Goal: Ask a question: Seek information or help from site administrators or community

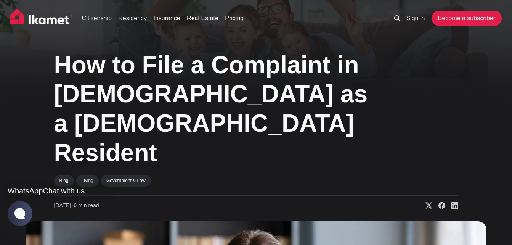
click at [43, 187] on jdiv "Chat with us" at bounding box center [64, 191] width 42 height 8
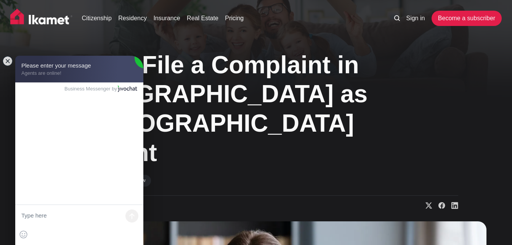
click at [64, 218] on textarea at bounding box center [79, 216] width 128 height 23
type textarea "Hello"
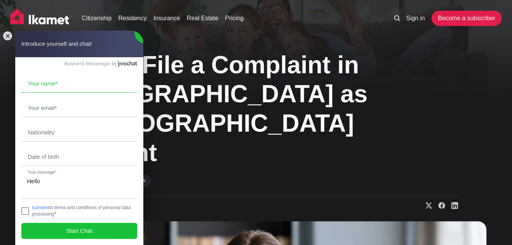
click at [76, 88] on input "text" at bounding box center [79, 84] width 115 height 18
type input "[PERSON_NAME]"
type input "[EMAIL_ADDRESS][DOMAIN_NAME]"
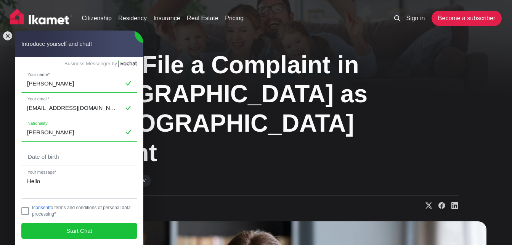
drag, startPoint x: 65, startPoint y: 137, endPoint x: 1, endPoint y: 134, distance: 63.8
type input "American"
click at [58, 154] on input "text" at bounding box center [79, 157] width 115 height 18
type input "08071970"
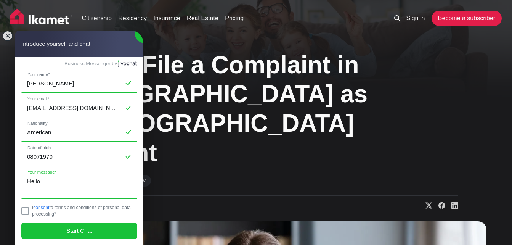
click at [48, 184] on textarea "Hello" at bounding box center [79, 185] width 115 height 26
click at [80, 169] on jdiv "[PERSON_NAME] Your name* [EMAIL_ADDRESS][DOMAIN_NAME] Your email* American Nati…" at bounding box center [79, 151] width 128 height 188
click at [102, 184] on textarea "Hello, looking for advisement" at bounding box center [79, 185] width 115 height 26
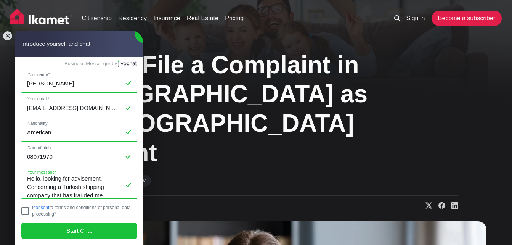
type textarea "Hello, looking for advisement. Concerning a Turkish shipping company that has f…"
click at [28, 211] on jdiv at bounding box center [25, 211] width 8 height 8
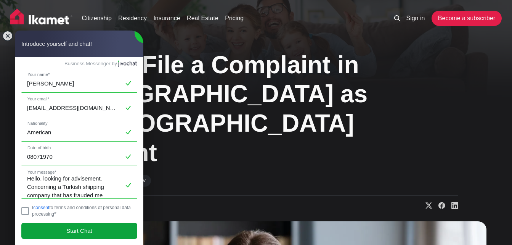
click at [71, 232] on span "Start Chat" at bounding box center [79, 231] width 26 height 8
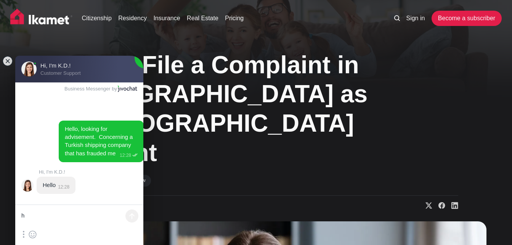
type textarea "hi"
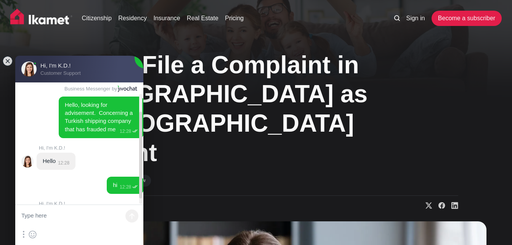
scroll to position [33, 0]
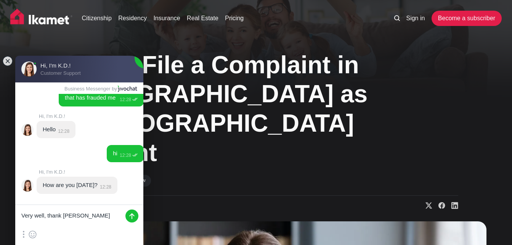
type textarea "Very well, thank you"
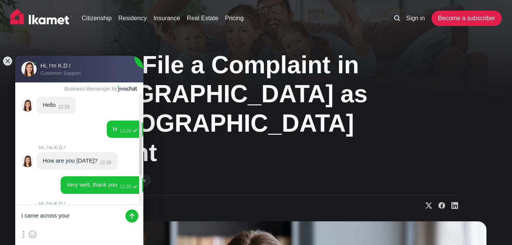
scroll to position [129, 0]
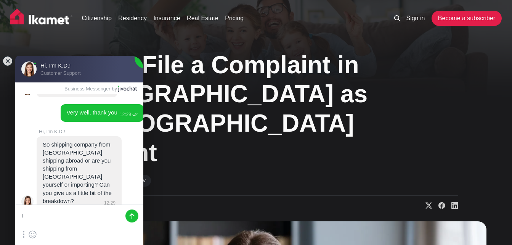
type textarea "I"
type textarea "O"
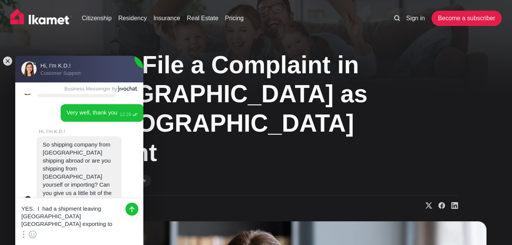
scroll to position [0, 0]
click at [81, 221] on textarea "YES. I had a shipment leaving [GEOGRAPHIC_DATA] [GEOGRAPHIC_DATA] exporting to …" at bounding box center [79, 213] width 128 height 30
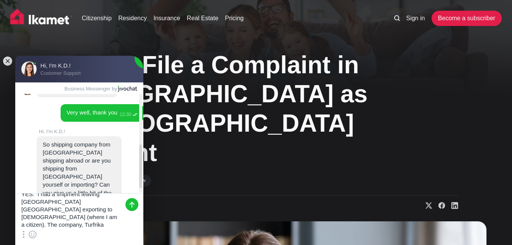
scroll to position [18, 0]
type textarea "YES. I had a shipment leaving [GEOGRAPHIC_DATA] [GEOGRAPHIC_DATA] exporting to …"
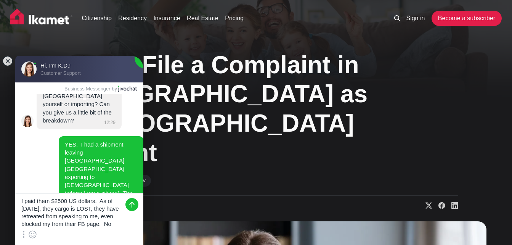
scroll to position [10, 0]
type textarea "I paid them $2500 US dollars. As of [DATE], they cargo is LOST, they have retre…"
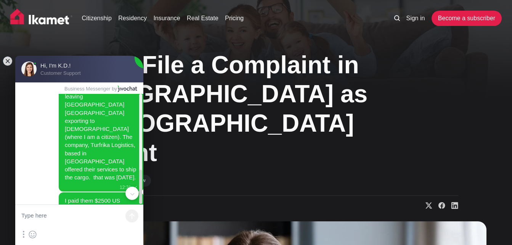
scroll to position [276, 0]
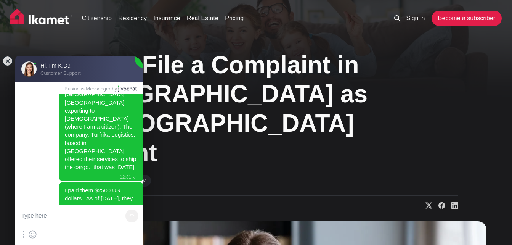
click at [74, 216] on textarea at bounding box center [79, 216] width 128 height 23
type textarea "SO I am wondering what are my options?"
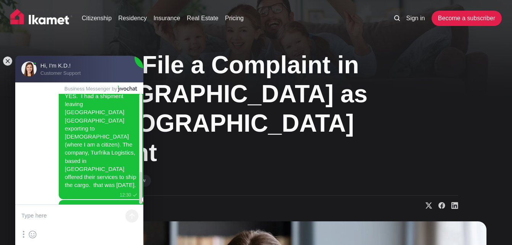
scroll to position [303, 0]
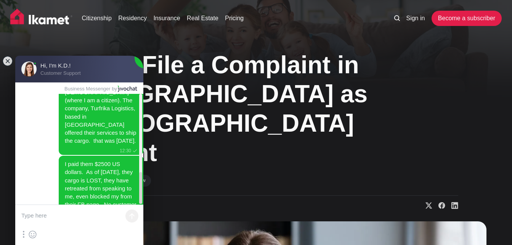
click at [63, 214] on textarea at bounding box center [79, 216] width 128 height 23
click at [85, 217] on textarea at bounding box center [79, 216] width 128 height 23
type textarea "Hello"
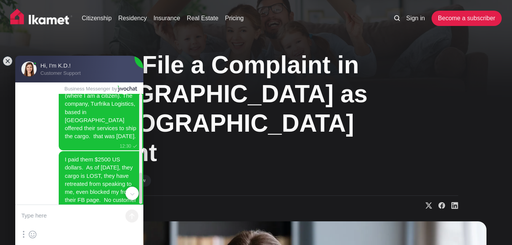
scroll to position [321, 0]
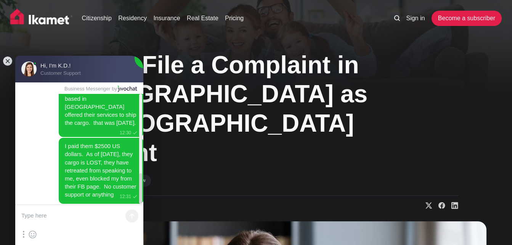
click at [65, 220] on textarea at bounding box center [79, 216] width 128 height 23
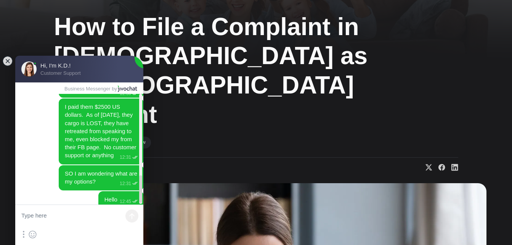
scroll to position [369, 0]
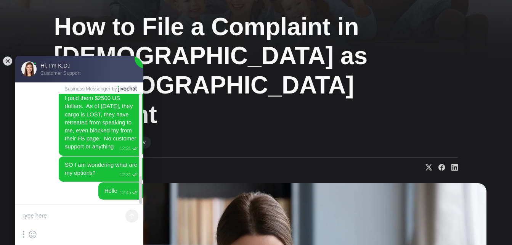
click at [74, 216] on textarea at bounding box center [79, 216] width 128 height 23
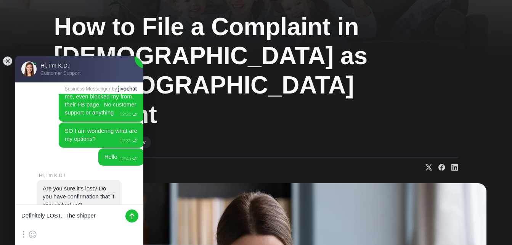
click at [99, 216] on textarea "Definitely LOST. The shipper" at bounding box center [79, 216] width 128 height 23
click at [80, 216] on textarea "Definitely LOST. The shipper" at bounding box center [79, 216] width 128 height 23
click at [102, 216] on textarea "Definitely LOST. The Shipper" at bounding box center [79, 216] width 128 height 23
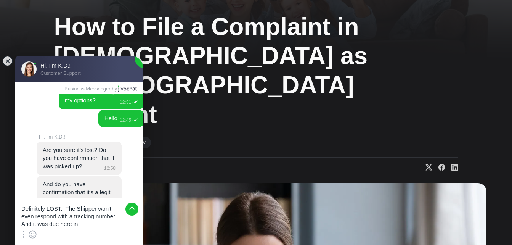
scroll to position [3, 0]
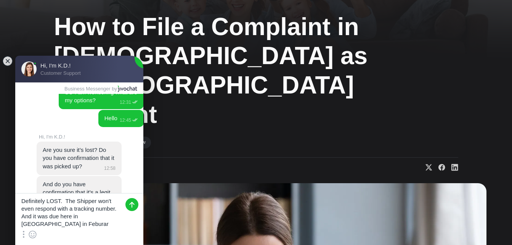
type textarea "Definitely LOST. The Shipper won't even respond with a tracking number. And it …"
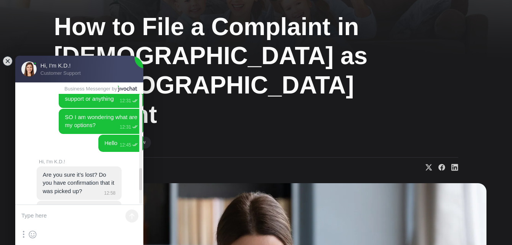
scroll to position [414, 0]
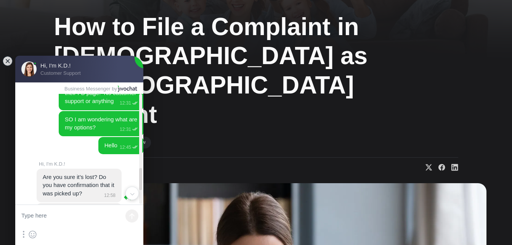
click at [128, 193] on jdiv at bounding box center [127, 197] width 9 height 9
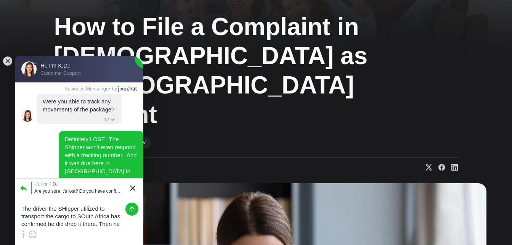
scroll to position [3, 0]
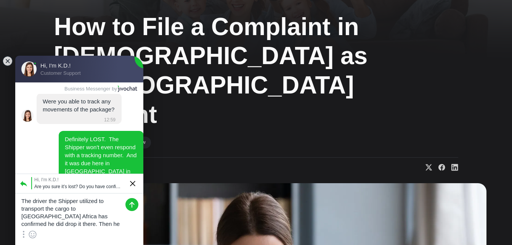
type textarea "The driver the Shipper utilized to transport the cargo to [GEOGRAPHIC_DATA] has…"
click at [120, 226] on textarea "The driver the Shipper utilized to transport the cargo to [GEOGRAPHIC_DATA] has…" at bounding box center [79, 210] width 128 height 34
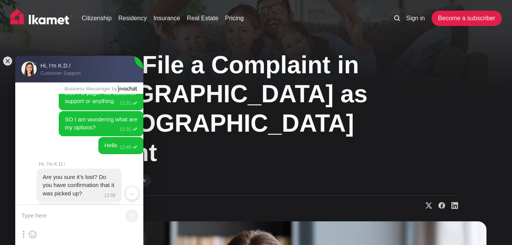
scroll to position [425, 0]
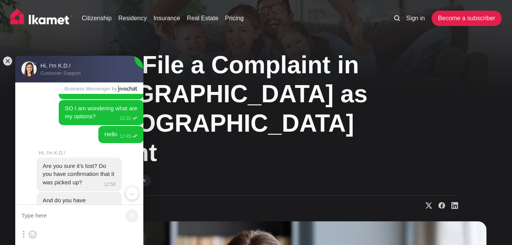
click at [129, 216] on jdiv at bounding box center [127, 220] width 9 height 9
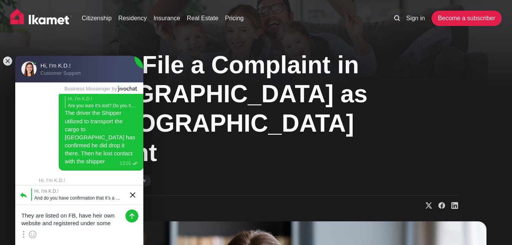
scroll to position [0, 0]
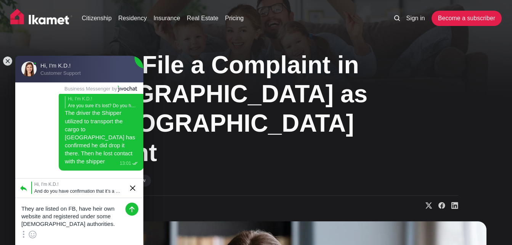
type textarea "They are listed on FB, have heir own website and registered under some [DEMOGRA…"
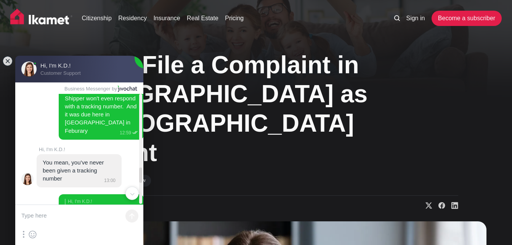
scroll to position [569, 0]
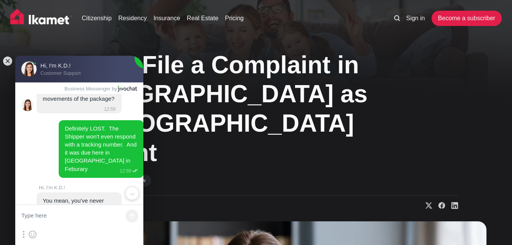
click at [127, 216] on jdiv at bounding box center [127, 220] width 9 height 9
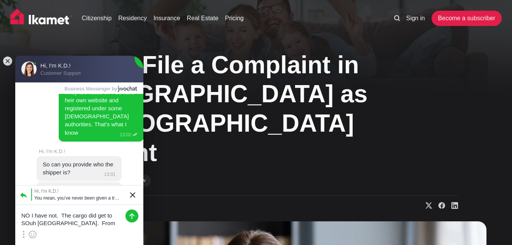
scroll to position [0, 0]
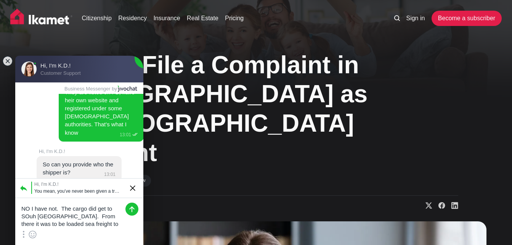
type textarea "NO I have not. The cargo did get to [GEOGRAPHIC_DATA]. From there it was to be …"
click at [110, 224] on textarea "NO I have not. The cargo did get to [GEOGRAPHIC_DATA]. From there it was to be …" at bounding box center [79, 213] width 128 height 30
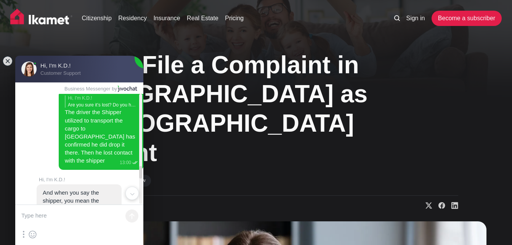
scroll to position [716, 0]
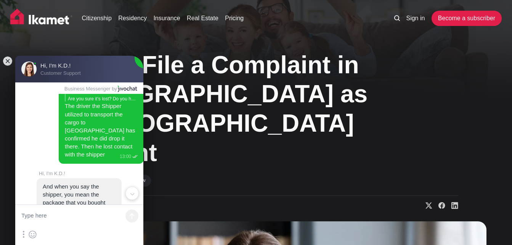
click at [126, 207] on jdiv at bounding box center [127, 211] width 9 height 9
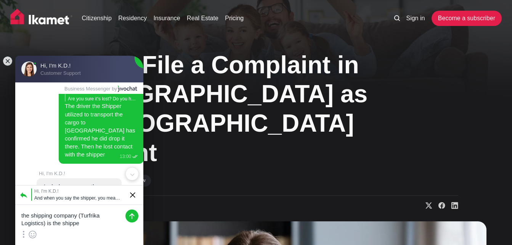
type textarea "the shipping company (Turfrika Logistics) is the shipper"
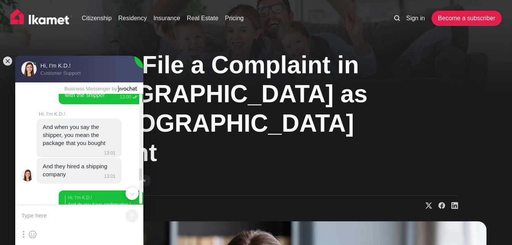
scroll to position [725, 0]
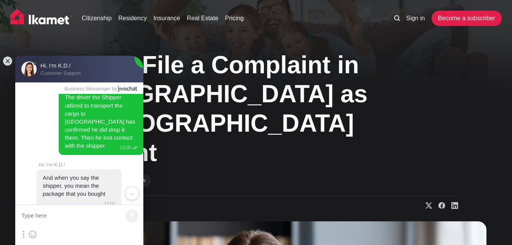
click at [126, 225] on jdiv at bounding box center [127, 229] width 9 height 9
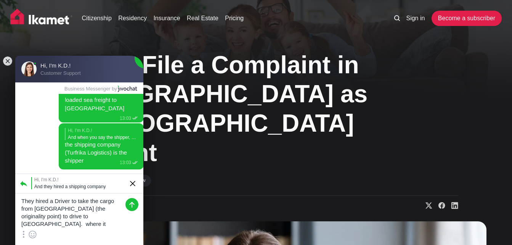
scroll to position [10, 0]
type textarea "They hired a Driver to take the cargo from [GEOGRAPHIC_DATA] (the originality p…"
click at [84, 227] on textarea "They hired a Driver to take the cargo from [GEOGRAPHIC_DATA] (the originality p…" at bounding box center [79, 210] width 128 height 34
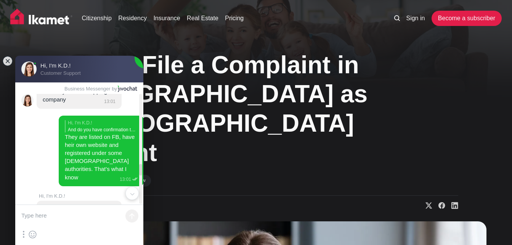
scroll to position [889, 0]
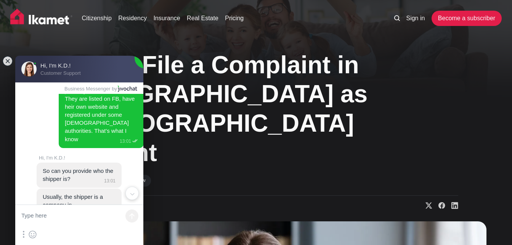
click at [58, 219] on textarea at bounding box center [79, 216] width 128 height 23
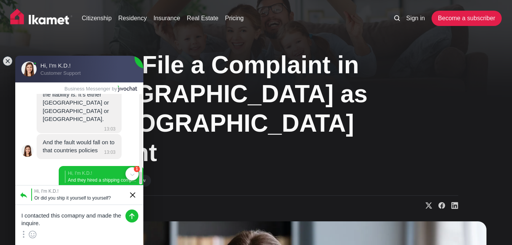
scroll to position [1294, 0]
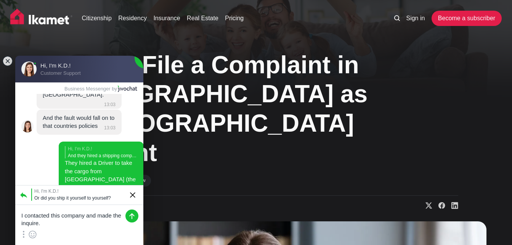
click at [57, 225] on textarea "I contacted this company and made the inquire." at bounding box center [79, 216] width 128 height 23
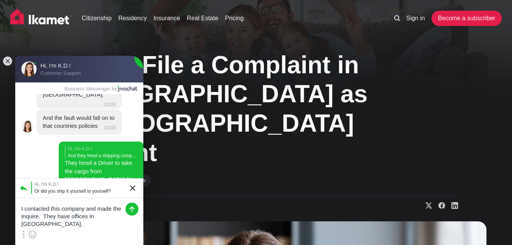
click at [43, 225] on textarea "I contacted this company and made the inquire. They have offices in [GEOGRAPHIC…" at bounding box center [79, 213] width 128 height 30
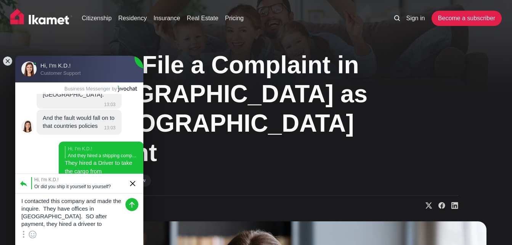
scroll to position [10, 0]
type textarea "I contacted this company and made the inquire. They have offices in [GEOGRAPHIC…"
click at [101, 226] on textarea "I contacted this company and made the inquire. They have offices in [GEOGRAPHIC…" at bounding box center [79, 210] width 128 height 34
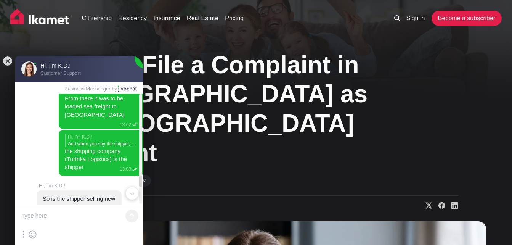
scroll to position [1131, 0]
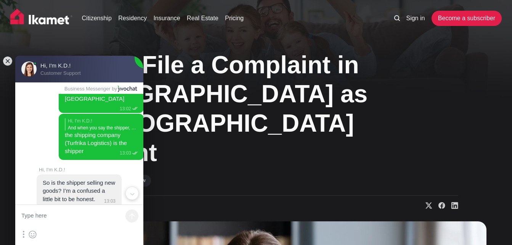
click at [64, 216] on textarea at bounding box center [79, 216] width 128 height 23
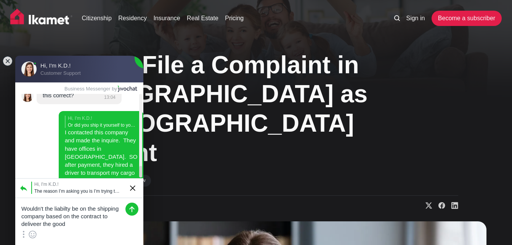
scroll to position [1508, 0]
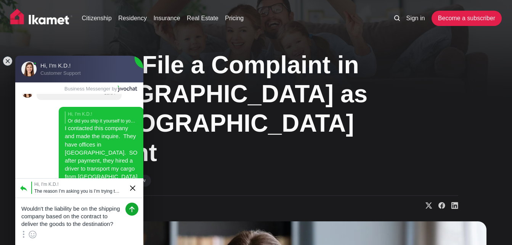
type textarea "Wouldn't the liability be on the shipping company based on the contract to deli…"
click at [130, 209] on jdiv at bounding box center [132, 209] width 13 height 13
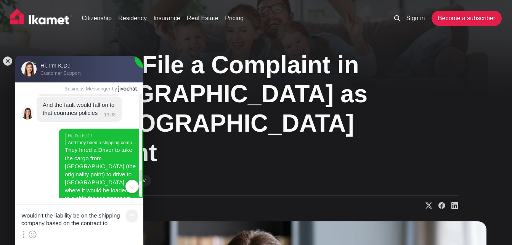
scroll to position [1290, 0]
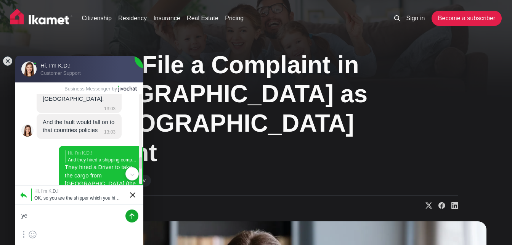
type textarea "yes"
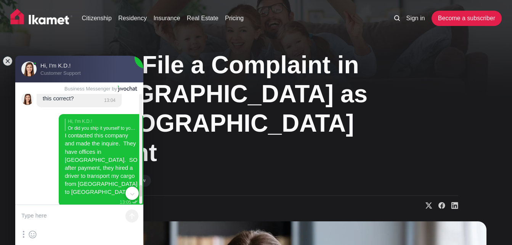
scroll to position [1511, 0]
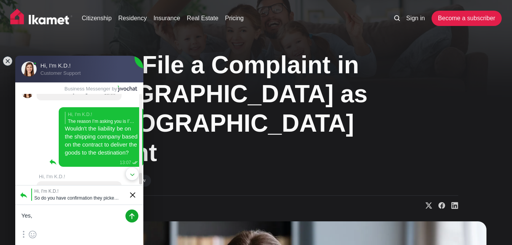
scroll to position [1749, 0]
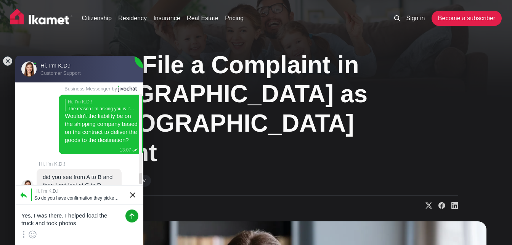
type textarea "Yes, I was there. I helped load the truck and took photos"
click at [131, 214] on jdiv at bounding box center [132, 215] width 13 height 13
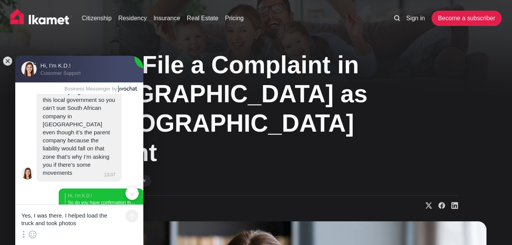
scroll to position [1932, 0]
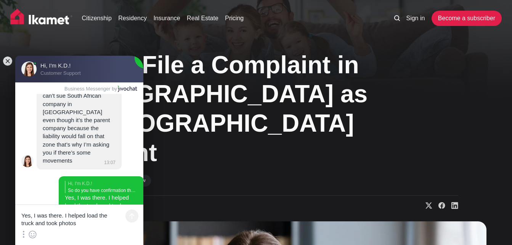
click at [48, 213] on textarea "Yes, I was there. I helped load the truck and took photos" at bounding box center [79, 216] width 128 height 23
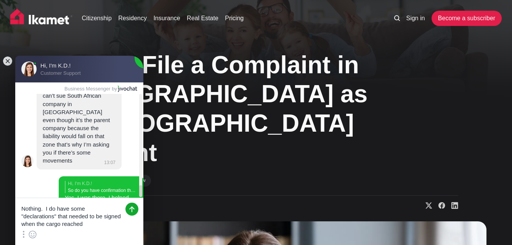
type textarea "Nothing. I do have some "declarations" that needed to be signed when the cargo …"
click at [129, 212] on jdiv at bounding box center [132, 209] width 13 height 13
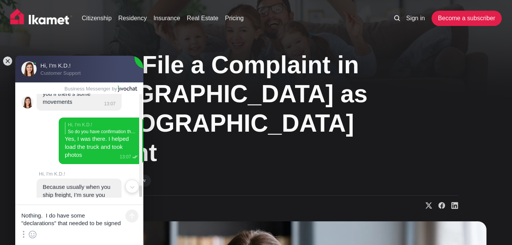
scroll to position [1992, 0]
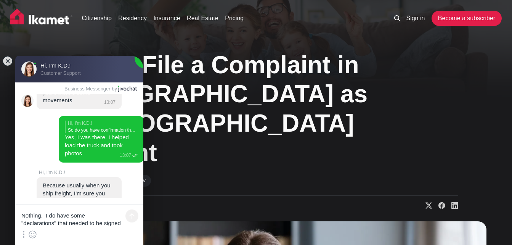
drag, startPoint x: 116, startPoint y: 192, endPoint x: 47, endPoint y: 95, distance: 118.9
drag, startPoint x: 45, startPoint y: 98, endPoint x: 81, endPoint y: 136, distance: 52.4
click at [141, 189] on jdiv at bounding box center [140, 190] width 3 height 11
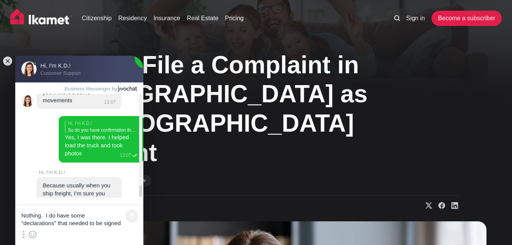
drag, startPoint x: 134, startPoint y: 178, endPoint x: 83, endPoint y: 125, distance: 73.9
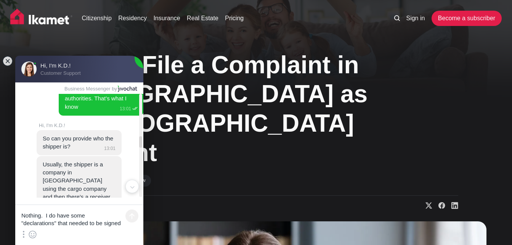
drag, startPoint x: 142, startPoint y: 142, endPoint x: 143, endPoint y: 116, distance: 25.6
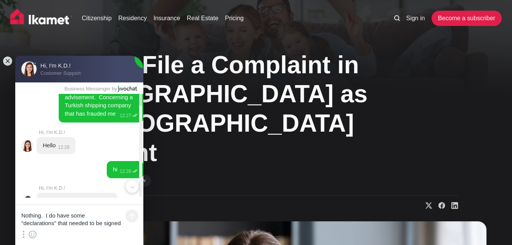
click at [141, 99] on jdiv at bounding box center [140, 145] width 3 height 103
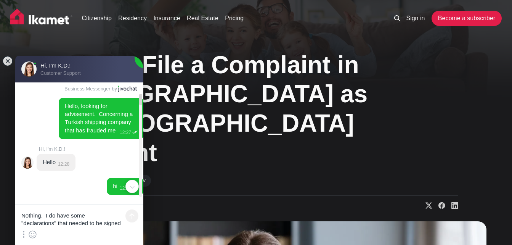
drag, startPoint x: 141, startPoint y: 98, endPoint x: 140, endPoint y: 92, distance: 6.2
click at [140, 92] on jdiv "Hello, looking for advisement. Concerning a Turkish shipping company that has f…" at bounding box center [79, 139] width 128 height 115
drag, startPoint x: 56, startPoint y: 101, endPoint x: 87, endPoint y: 137, distance: 46.9
click at [88, 138] on jdiv "Hello, looking for advisement. Concerning a Turkish shipping company that has f…" at bounding box center [101, 119] width 85 height 42
drag, startPoint x: 39, startPoint y: 100, endPoint x: 65, endPoint y: 125, distance: 36.2
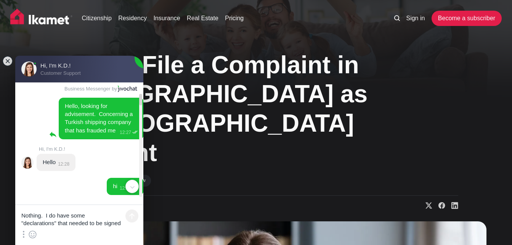
click at [60, 122] on jdiv "Hello, looking for advisement. Concerning a Turkish shipping company that has f…" at bounding box center [82, 119] width 134 height 42
drag, startPoint x: 69, startPoint y: 125, endPoint x: 77, endPoint y: 132, distance: 11.1
click at [77, 132] on jdiv "Hello, looking for advisement. Concerning a Turkish shipping company that has f…" at bounding box center [99, 118] width 69 height 31
drag, startPoint x: 77, startPoint y: 132, endPoint x: 67, endPoint y: 108, distance: 26.3
click at [67, 108] on jdiv "Hello, looking for advisement. Concerning a Turkish shipping company that has f…" at bounding box center [99, 118] width 69 height 31
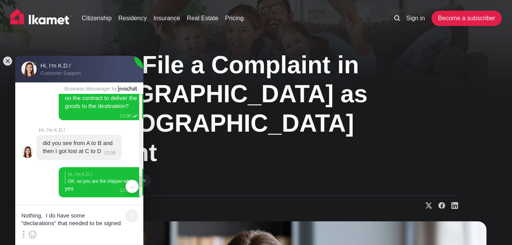
scroll to position [1992, 0]
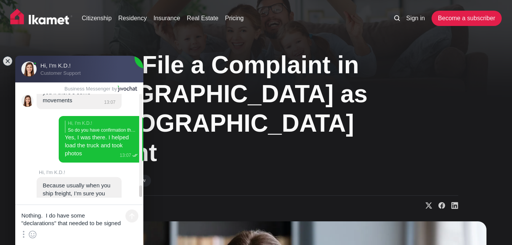
drag, startPoint x: 67, startPoint y: 108, endPoint x: 127, endPoint y: 208, distance: 117.3
click at [127, 208] on jdiv "Hi, I'm K.D.! Customer Support Hello, looking for advisement. Concerning a Turk…" at bounding box center [79, 150] width 128 height 189
copy jdiv "Lorem, ipsumdo sit ametconsec. Adipiscing e Seddoei temporin utlabor etdo mag a…"
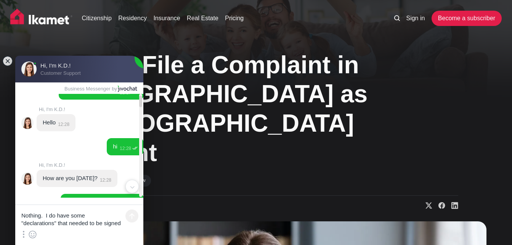
scroll to position [0, 0]
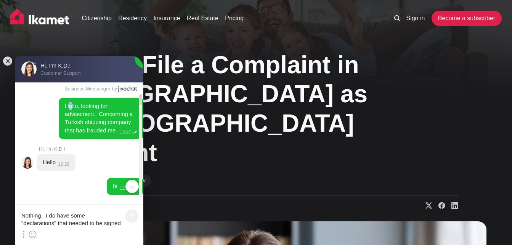
drag, startPoint x: 142, startPoint y: 184, endPoint x: 139, endPoint y: 91, distance: 93.1
click at [139, 91] on jdiv "Hello, looking for advisement. Concerning a Turkish shipping company that has f…" at bounding box center [79, 139] width 128 height 115
click at [95, 135] on jdiv "Hello, looking for advisement. Concerning a Turkish shipping company that has f…" at bounding box center [101, 119] width 85 height 42
click at [42, 107] on jdiv "Hello, looking for advisement. Concerning a Turkish shipping company that has f…" at bounding box center [82, 119] width 134 height 42
click at [66, 105] on jdiv "Hello, looking for advisement. Concerning a Turkish shipping company that has f…" at bounding box center [99, 118] width 69 height 31
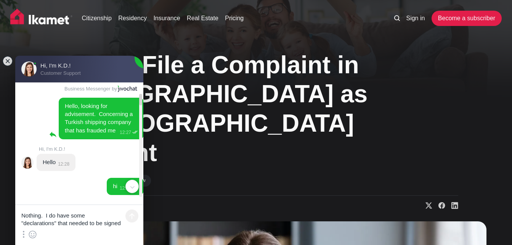
drag, startPoint x: 59, startPoint y: 102, endPoint x: 82, endPoint y: 116, distance: 26.9
click at [82, 116] on jdiv "Hello, looking for advisement. Concerning a Turkish shipping company that has f…" at bounding box center [101, 119] width 85 height 42
drag, startPoint x: 58, startPoint y: 105, endPoint x: 85, endPoint y: 118, distance: 29.4
click at [70, 111] on jdiv "Hello, looking for advisement. Concerning a Turkish shipping company that has f…" at bounding box center [101, 119] width 85 height 42
drag, startPoint x: 90, startPoint y: 130, endPoint x: 68, endPoint y: 118, distance: 25.3
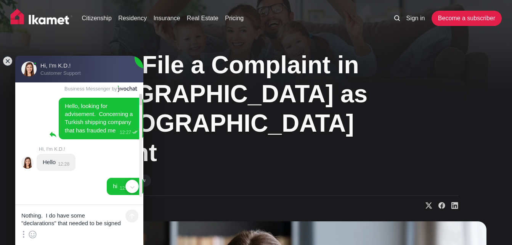
click at [68, 118] on jdiv "Hello, looking for advisement. Concerning a Turkish shipping company that has f…" at bounding box center [101, 119] width 85 height 42
click at [68, 110] on jdiv "Hello, looking for advisement. Concerning a Turkish shipping company that has f…" at bounding box center [101, 119] width 85 height 42
click at [67, 107] on jdiv "Hello, looking for advisement. Concerning a Turkish shipping company that has f…" at bounding box center [99, 118] width 69 height 31
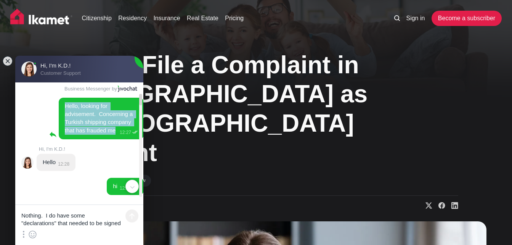
drag, startPoint x: 59, startPoint y: 103, endPoint x: 87, endPoint y: 131, distance: 38.9
click at [87, 131] on jdiv "Hello, looking for advisement. Concerning a Turkish shipping company that has f…" at bounding box center [99, 118] width 69 height 31
copy jdiv "Hello, looking for advisement. Concerning a Turkish shipping company that has f…"
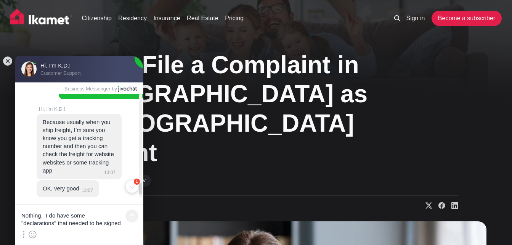
scroll to position [2064, 0]
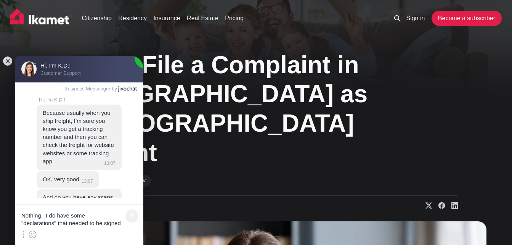
click at [62, 215] on textarea "Nothing. I do have some "declarations" that needed to be signed when the cargo …" at bounding box center [79, 216] width 128 height 23
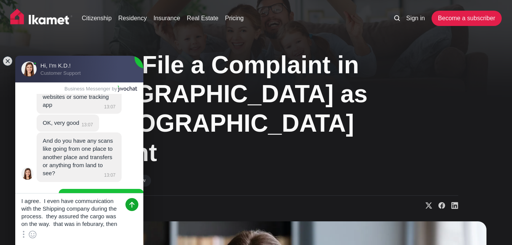
scroll to position [10, 0]
type textarea "I agree. I even have communication with the Shipping company during the process…"
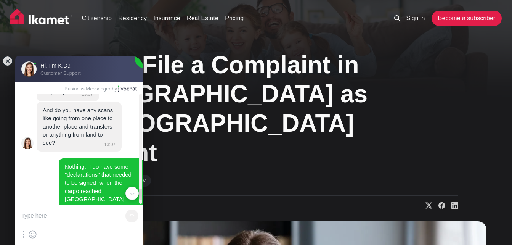
scroll to position [2152, 0]
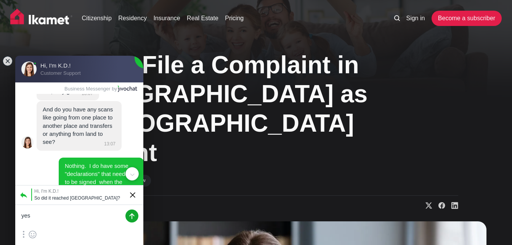
type textarea "yes"
click at [134, 218] on jdiv at bounding box center [132, 215] width 13 height 13
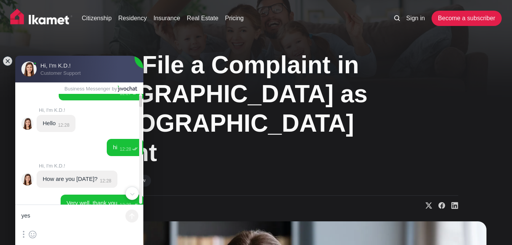
scroll to position [0, 0]
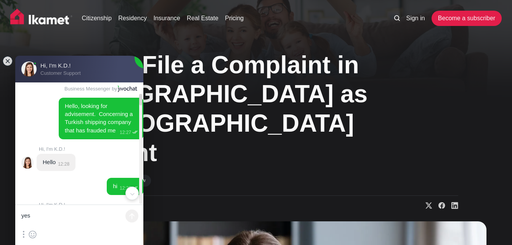
drag, startPoint x: 140, startPoint y: 185, endPoint x: 140, endPoint y: 96, distance: 89.7
click at [140, 96] on jdiv at bounding box center [140, 99] width 3 height 11
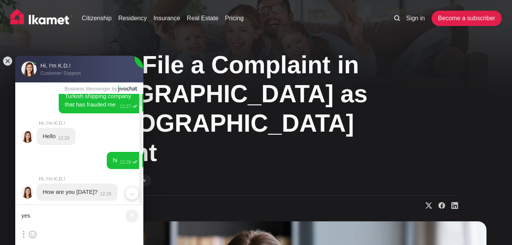
scroll to position [38, 0]
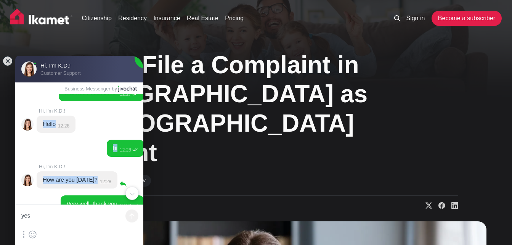
drag, startPoint x: 44, startPoint y: 121, endPoint x: 115, endPoint y: 178, distance: 91.2
copy jdiv "Hello 12:28 hi 12:28 Hi, I'm K.D.! How are you [DATE]? 12:28"
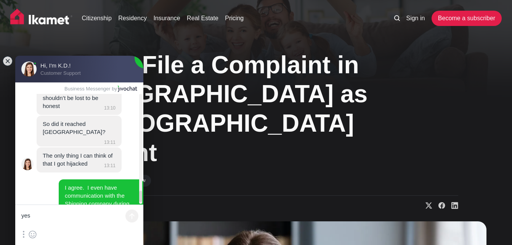
scroll to position [2309, 0]
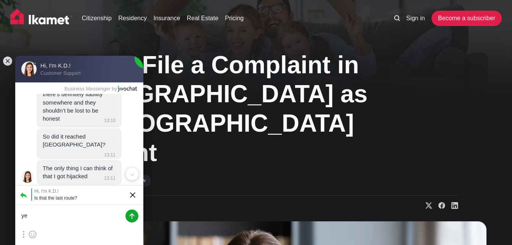
type textarea "yes"
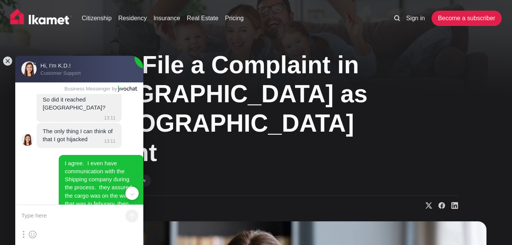
scroll to position [2385, 0]
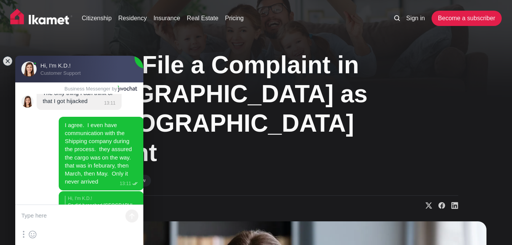
click at [59, 213] on textarea at bounding box center [79, 216] width 128 height 23
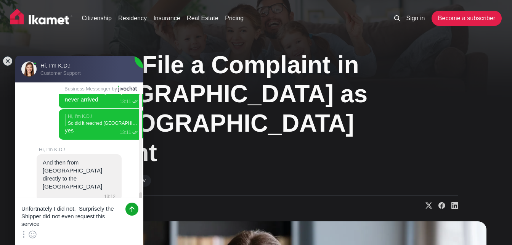
scroll to position [0, 0]
click at [77, 224] on textarea "Unfortunately I did not. Surprisely the Shipper did not even request this servi…" at bounding box center [79, 213] width 128 height 30
type textarea "Unfortunately I did not. Surprisely the Shipper did not even request this servi…"
click at [128, 211] on jdiv at bounding box center [132, 209] width 13 height 13
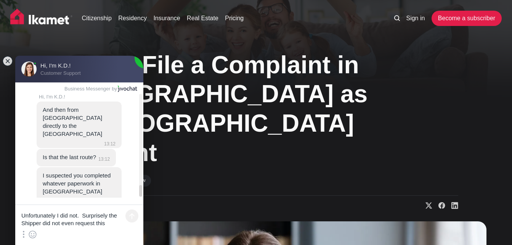
scroll to position [2481, 0]
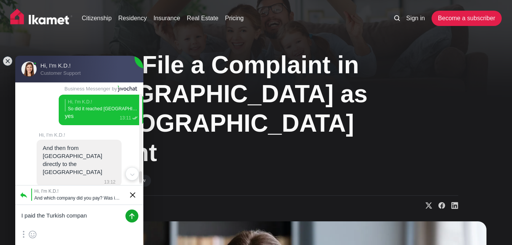
type textarea "I paid the Turkish company"
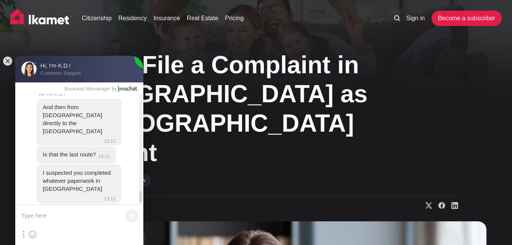
scroll to position [2511, 0]
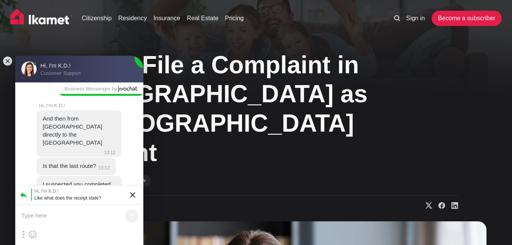
click at [48, 216] on textarea at bounding box center [79, 216] width 128 height 23
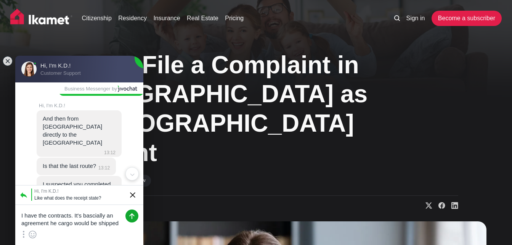
scroll to position [0, 0]
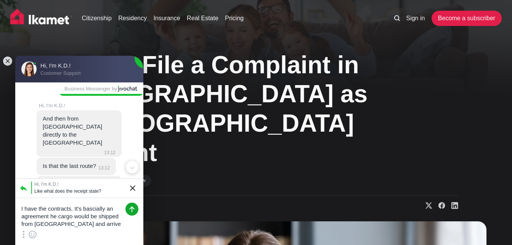
type textarea "I have the contracts. It's bascially an agreement he cargo would be shipped fro…"
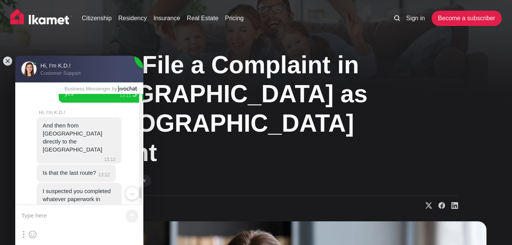
scroll to position [2459, 0]
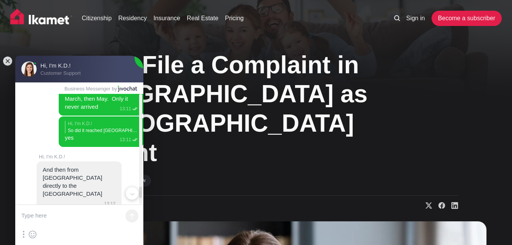
click at [80, 216] on textarea at bounding box center [79, 216] width 128 height 23
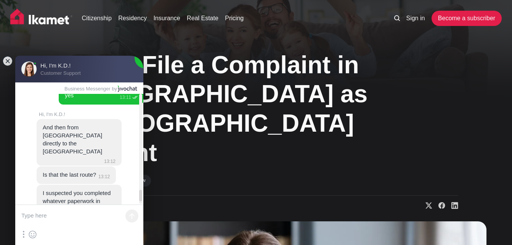
scroll to position [2498, 0]
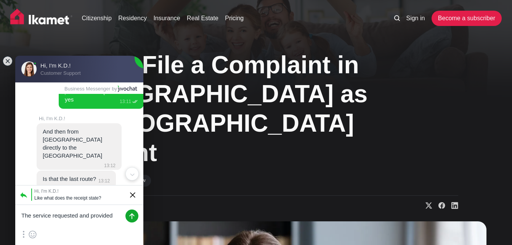
type textarea "The service requested and provided"
click at [131, 217] on jdiv at bounding box center [132, 215] width 13 height 13
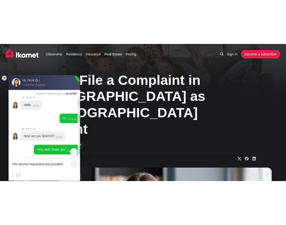
scroll to position [0, 0]
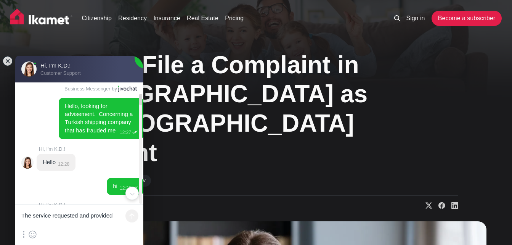
drag, startPoint x: 140, startPoint y: 172, endPoint x: 142, endPoint y: 97, distance: 75.2
click at [142, 97] on jdiv at bounding box center [140, 99] width 3 height 11
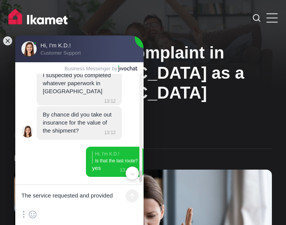
drag, startPoint x: 141, startPoint y: 176, endPoint x: 140, endPoint y: 126, distance: 50.4
click at [142, 127] on jdiv at bounding box center [140, 129] width 3 height 110
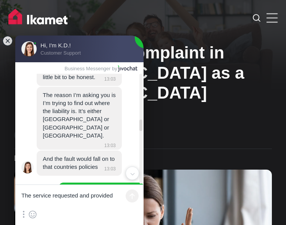
drag, startPoint x: 140, startPoint y: 125, endPoint x: 142, endPoint y: 102, distance: 22.9
click at [142, 111] on jdiv at bounding box center [140, 129] width 3 height 110
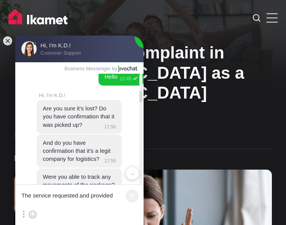
drag, startPoint x: 142, startPoint y: 96, endPoint x: 138, endPoint y: 88, distance: 8.5
click at [142, 94] on jdiv at bounding box center [140, 129] width 3 height 110
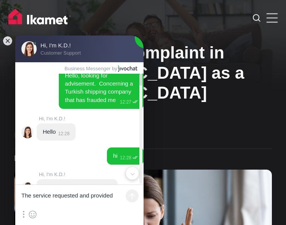
click at [141, 78] on jdiv at bounding box center [140, 129] width 3 height 110
click at [141, 76] on jdiv at bounding box center [140, 79] width 3 height 11
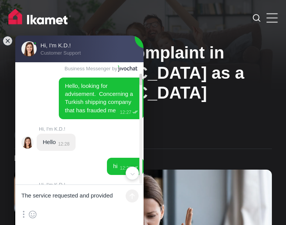
click at [141, 81] on jdiv at bounding box center [140, 79] width 3 height 11
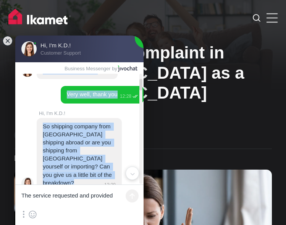
scroll to position [142, 0]
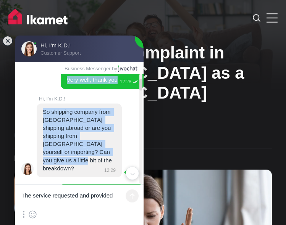
drag, startPoint x: 44, startPoint y: 119, endPoint x: 109, endPoint y: 151, distance: 73.0
copy jdiv "How are you [DATE]? 12:28 Very well, thank you 12:28 Hi, I'm K.D.! So shipping …"
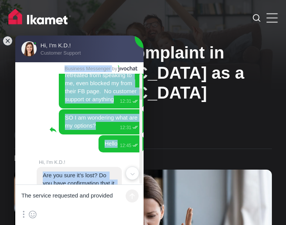
scroll to position [388, 0]
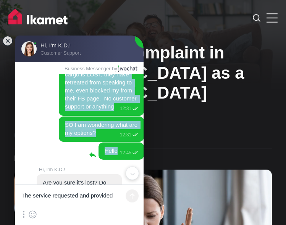
drag, startPoint x: 60, startPoint y: 99, endPoint x: 113, endPoint y: 91, distance: 53.6
click at [113, 91] on jdiv "YES. I had a shipment leaving [GEOGRAPHIC_DATA] [GEOGRAPHIC_DATA] exporting to …" at bounding box center [95, 48] width 95 height 223
copy jdiv "YES. I had a shipment leaving [GEOGRAPHIC_DATA] [GEOGRAPHIC_DATA] exporting to …"
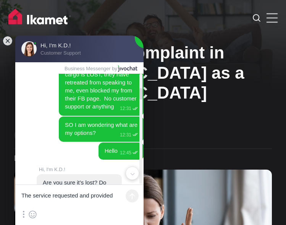
click at [60, 179] on jdiv "Are you sure it’s lost? Do you have confirmation that it was picked up?" at bounding box center [79, 190] width 73 height 23
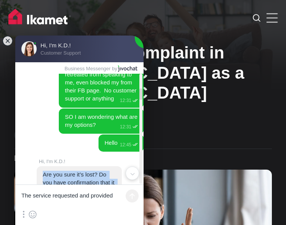
scroll to position [419, 0]
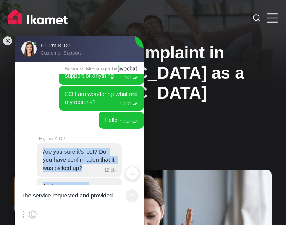
drag, startPoint x: 44, startPoint y: 127, endPoint x: 114, endPoint y: 173, distance: 84.0
click at [114, 173] on jdiv "Are you sure it’s lost? Do you have confirmation that it was picked up? 12:58 A…" at bounding box center [84, 193] width 95 height 100
copy jdiv "Are you sure it’s lost? Do you have confirmation that it was picked up? 12:58 A…"
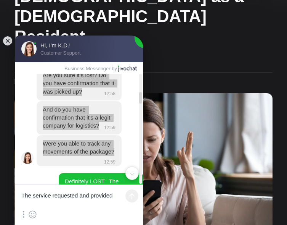
scroll to position [534, 0]
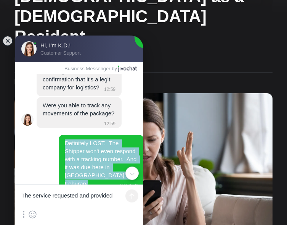
drag, startPoint x: 61, startPoint y: 89, endPoint x: 109, endPoint y: 166, distance: 91.0
copy jdiv "Definitely LOST. The Shipper won't even respond with a tracking number. And it …"
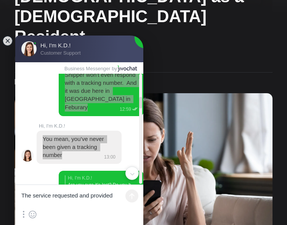
scroll to position [648, 0]
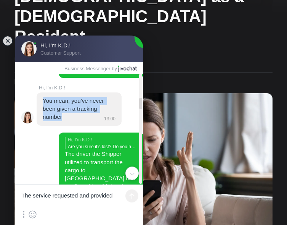
click at [72, 142] on jdiv "Are you sure it’s lost? Do you have confirmation that it was picked up?" at bounding box center [103, 145] width 70 height 7
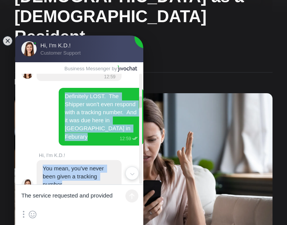
scroll to position [626, 0]
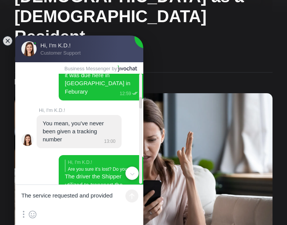
click at [65, 173] on jdiv "The driver the Shipper utilized to transport the cargo to [GEOGRAPHIC_DATA] has…" at bounding box center [101, 200] width 72 height 55
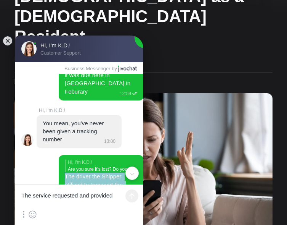
drag, startPoint x: 60, startPoint y: 113, endPoint x: 89, endPoint y: 153, distance: 49.5
click at [89, 155] on jdiv "Hi, I'm K.D.! Are you sure it’s lost? Do you have confirmation that it was pick…" at bounding box center [101, 194] width 85 height 79
drag, startPoint x: 89, startPoint y: 153, endPoint x: 85, endPoint y: 121, distance: 32.3
click at [85, 173] on jdiv "The driver the Shipper utilized to transport the cargo to [GEOGRAPHIC_DATA] has…" at bounding box center [101, 200] width 72 height 55
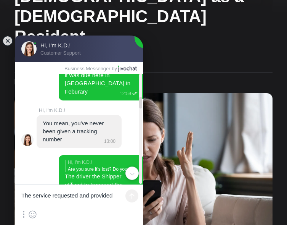
click at [68, 165] on jdiv "Are you sure it’s lost? Do you have confirmation that it was picked up?" at bounding box center [103, 168] width 70 height 7
drag, startPoint x: 62, startPoint y: 96, endPoint x: 89, endPoint y: 141, distance: 52.4
click at [89, 155] on jdiv "Hi, I'm K.D.! Are you sure it’s lost? Do you have confirmation that it was pick…" at bounding box center [101, 194] width 85 height 79
drag, startPoint x: 81, startPoint y: 155, endPoint x: 63, endPoint y: 127, distance: 32.7
click at [63, 155] on jdiv "Hi, I'm K.D.! Are you sure it’s lost? Do you have confirmation that it was pick…" at bounding box center [101, 194] width 85 height 79
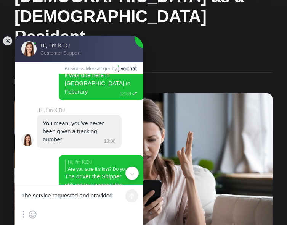
drag, startPoint x: 78, startPoint y: 155, endPoint x: 72, endPoint y: 154, distance: 6.2
click at [72, 173] on jdiv "The driver the Shipper utilized to transport the cargo to [GEOGRAPHIC_DATA] has…" at bounding box center [101, 200] width 72 height 55
drag, startPoint x: 72, startPoint y: 154, endPoint x: 79, endPoint y: 155, distance: 7.3
click at [79, 155] on jdiv "Hi, I'm K.D.! Are you sure it’s lost? Do you have confirmation that it was pick…" at bounding box center [101, 194] width 85 height 79
click at [81, 155] on jdiv "Hi, I'm K.D.! Are you sure it’s lost? Do you have confirmation that it was pick…" at bounding box center [101, 194] width 85 height 79
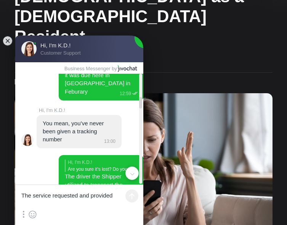
click at [81, 173] on jdiv "The driver the Shipper utilized to transport the cargo to [GEOGRAPHIC_DATA] has…" at bounding box center [101, 200] width 72 height 55
drag, startPoint x: 79, startPoint y: 153, endPoint x: 65, endPoint y: 149, distance: 14.6
click at [65, 155] on jdiv "Hi, I'm K.D.! Are you sure it’s lost? Do you have confirmation that it was pick…" at bounding box center [101, 194] width 85 height 79
drag, startPoint x: 77, startPoint y: 153, endPoint x: 60, endPoint y: 110, distance: 46.1
click at [60, 155] on jdiv "Hi, I'm K.D.! Are you sure it’s lost? Do you have confirmation that it was pick…" at bounding box center [101, 194] width 85 height 79
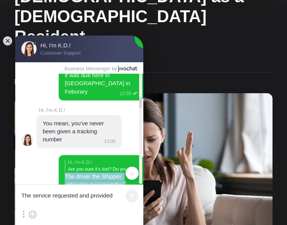
drag, startPoint x: 60, startPoint y: 110, endPoint x: 82, endPoint y: 137, distance: 35.0
click at [82, 173] on jdiv "The driver the Shipper utilized to transport the cargo to [GEOGRAPHIC_DATA] has…" at bounding box center [101, 200] width 72 height 55
copy jdiv "The driver the Shipper utilized to transport the cargo to [GEOGRAPHIC_DATA] has…"
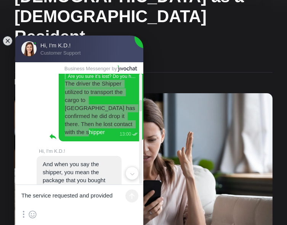
scroll to position [702, 0]
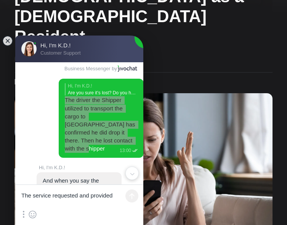
drag, startPoint x: 42, startPoint y: 107, endPoint x: 73, endPoint y: 142, distance: 47.3
click at [73, 172] on jdiv "And when you say the shipper, you mean the package that you bought 13:01 And th…" at bounding box center [84, 205] width 95 height 66
drag, startPoint x: 68, startPoint y: 153, endPoint x: 46, endPoint y: 133, distance: 29.4
click at [46, 172] on jdiv "And when you say the shipper, you mean the package that you bought 13:01 And th…" at bounding box center [84, 205] width 95 height 66
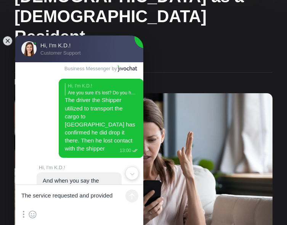
click at [49, 177] on jdiv "And when you say the shipper, you mean the package that you bought" at bounding box center [74, 188] width 63 height 23
drag, startPoint x: 43, startPoint y: 109, endPoint x: 73, endPoint y: 152, distance: 52.5
click at [73, 172] on jdiv "And when you say the shipper, you mean the package that you bought 13:01 And th…" at bounding box center [84, 205] width 95 height 66
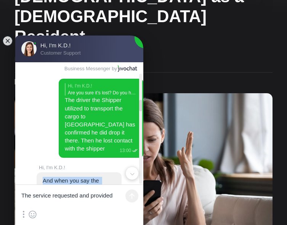
copy jdiv "And when you say the shipper, you mean the package that you bought 13:01 And th…"
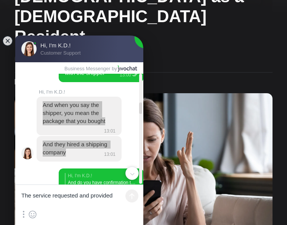
scroll to position [778, 0]
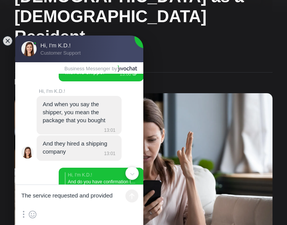
click at [72, 185] on jdiv "They are listed on FB, have heir own website and registered under some [DEMOGRA…" at bounding box center [101, 208] width 72 height 47
drag, startPoint x: 59, startPoint y: 113, endPoint x: 75, endPoint y: 144, distance: 34.8
click at [75, 168] on jdiv "Hi, I'm K.D.! And do you have confirmation that it’s a legit company for logist…" at bounding box center [101, 203] width 85 height 71
copy jdiv "They are listed on FB, have heir own website and registered under some [DEMOGRA…"
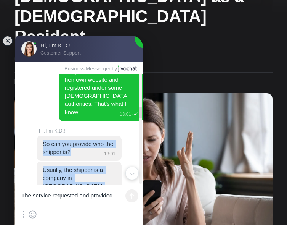
scroll to position [951, 0]
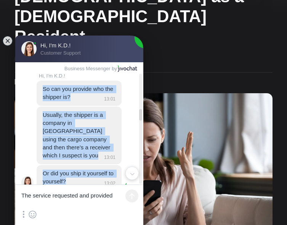
drag, startPoint x: 44, startPoint y: 99, endPoint x: 92, endPoint y: 89, distance: 48.7
click at [92, 89] on jdiv "So can you provide who the shipper is? 13:01 Usually, the shipper is a company …" at bounding box center [84, 136] width 95 height 111
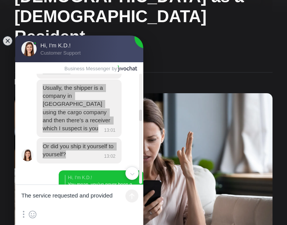
scroll to position [989, 0]
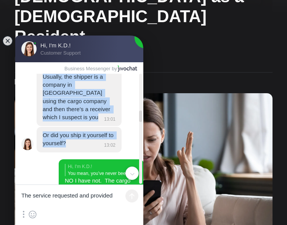
click at [89, 159] on jdiv "Hi, I'm K.D.! You mean, you’ve never been given a tracking number NO I have not…" at bounding box center [101, 197] width 85 height 76
drag, startPoint x: 59, startPoint y: 88, endPoint x: 74, endPoint y: 100, distance: 19.6
click at [74, 159] on jdiv "Hi, I'm K.D.! You mean, you’ve never been given a tracking number NO I have not…" at bounding box center [101, 197] width 85 height 76
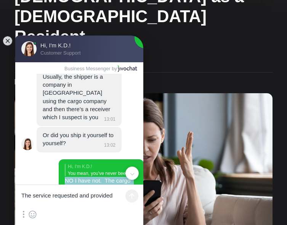
drag, startPoint x: 60, startPoint y: 87, endPoint x: 85, endPoint y: 168, distance: 85.6
click at [85, 168] on jdiv "Hi, I'm K.D.! You mean, you’ve never been given a tracking number NO I have not…" at bounding box center [95, 221] width 95 height 124
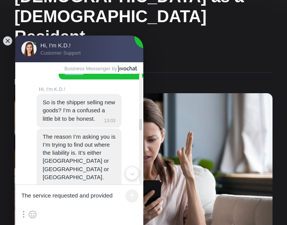
scroll to position [1242, 0]
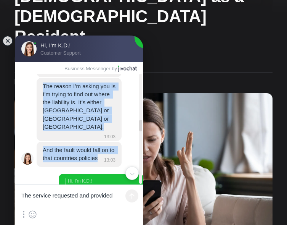
drag, startPoint x: 43, startPoint y: 84, endPoint x: 103, endPoint y: 115, distance: 67.9
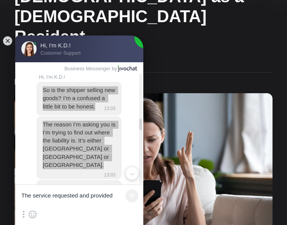
scroll to position [1280, 0]
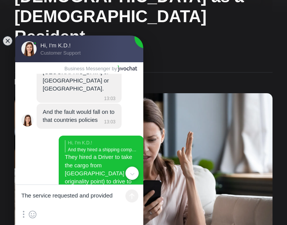
drag, startPoint x: 44, startPoint y: 108, endPoint x: 82, endPoint y: 157, distance: 62.0
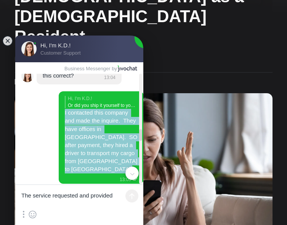
scroll to position [1507, 0]
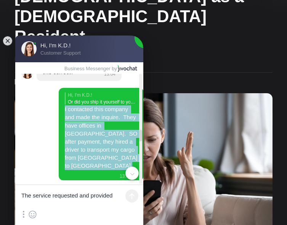
drag, startPoint x: 60, startPoint y: 122, endPoint x: 105, endPoint y: 141, distance: 49.1
click at [105, 141] on jdiv "Hello, looking for advisement. Concerning a Turkish shipping company that has f…" at bounding box center [82, 60] width 134 height 3010
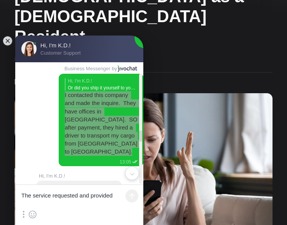
scroll to position [1545, 0]
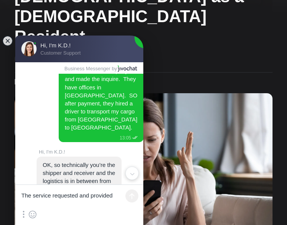
drag, startPoint x: 60, startPoint y: 138, endPoint x: 123, endPoint y: 162, distance: 67.9
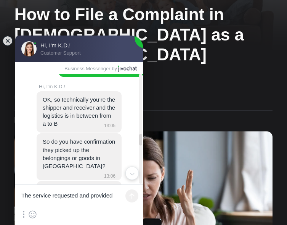
scroll to position [1621, 0]
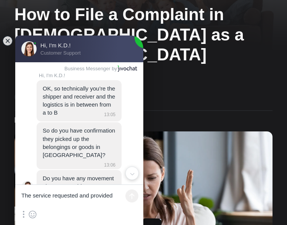
drag, startPoint x: 44, startPoint y: 121, endPoint x: 101, endPoint y: 167, distance: 72.8
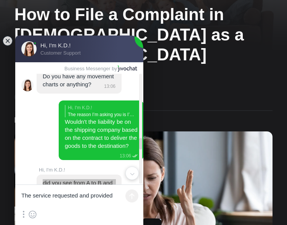
scroll to position [1736, 0]
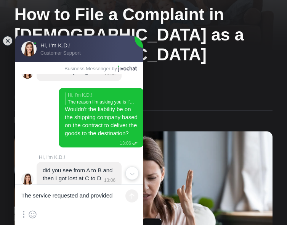
drag, startPoint x: 44, startPoint y: 86, endPoint x: 84, endPoint y: 158, distance: 82.2
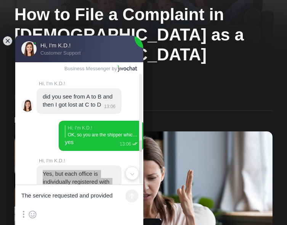
scroll to position [1812, 0]
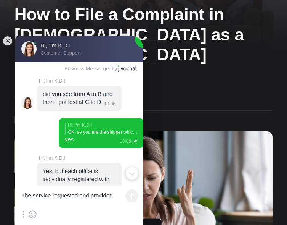
drag, startPoint x: 60, startPoint y: 119, endPoint x: 74, endPoint y: 134, distance: 20.3
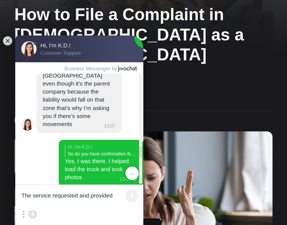
scroll to position [1969, 0]
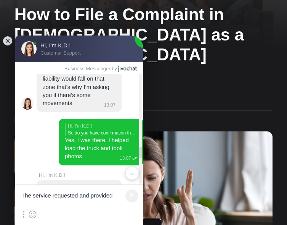
drag, startPoint x: 44, startPoint y: 89, endPoint x: 87, endPoint y: 130, distance: 59.9
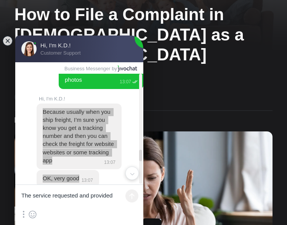
scroll to position [2007, 0]
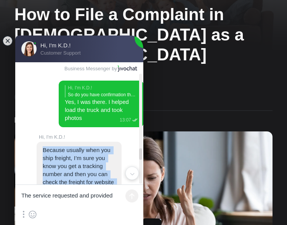
drag, startPoint x: 59, startPoint y: 114, endPoint x: 78, endPoint y: 127, distance: 23.4
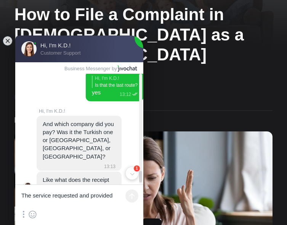
scroll to position [2715, 0]
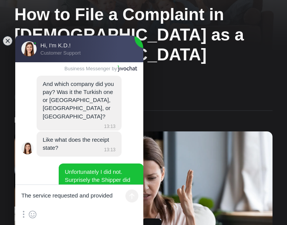
click at [68, 195] on textarea "The service requested and provided" at bounding box center [79, 196] width 128 height 23
type textarea "Actually I did. I paid to their bank accoount"
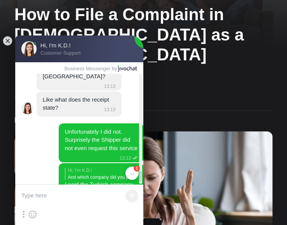
scroll to position [2793, 0]
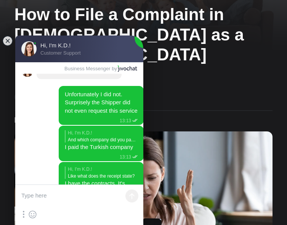
click at [76, 194] on textarea at bounding box center [79, 196] width 128 height 23
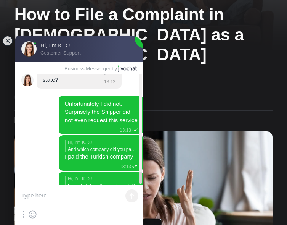
scroll to position [2734, 0]
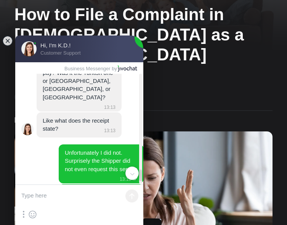
click at [65, 198] on textarea at bounding box center [79, 196] width 128 height 23
type textarea "W"
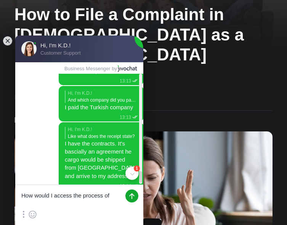
scroll to position [2845, 0]
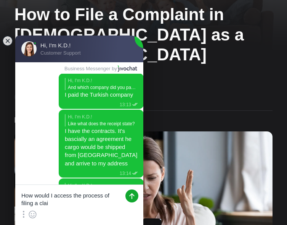
type textarea "How would I access the process of filing a claim"
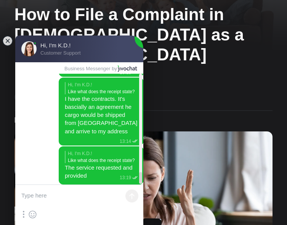
scroll to position [2882, 0]
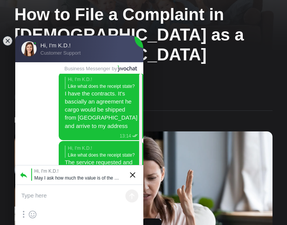
click at [55, 194] on textarea at bounding box center [79, 196] width 128 height 23
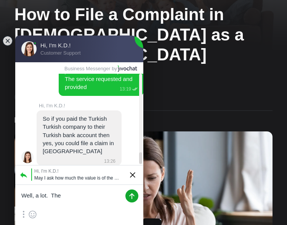
scroll to position [2966, 0]
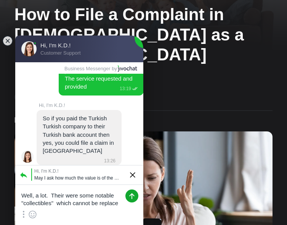
type textarea "Well, a lot. Their were some notable "collectibles" which cannot be replaced"
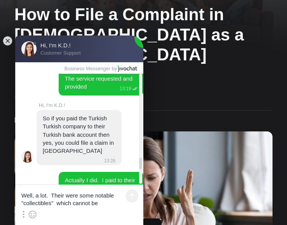
scroll to position [2999, 0]
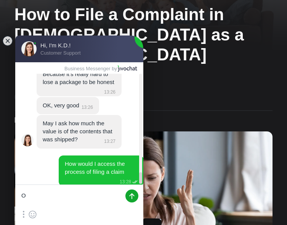
type textarea "Ok"
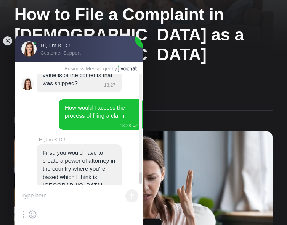
scroll to position [3176, 0]
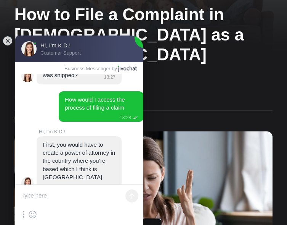
click at [52, 195] on textarea at bounding box center [79, 196] width 128 height 23
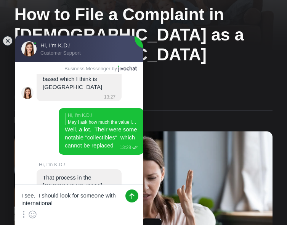
scroll to position [3297, 0]
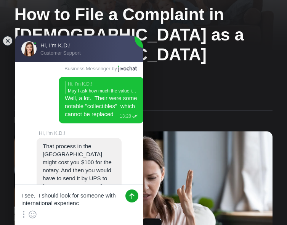
type textarea "I see. I should look for someone with international experience"
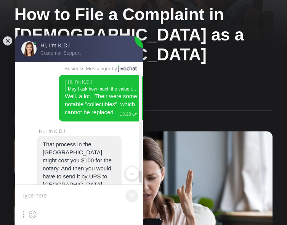
scroll to position [3337, 0]
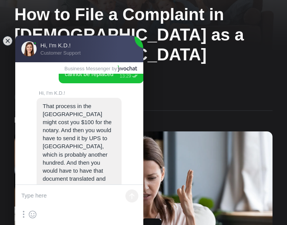
click at [57, 194] on textarea at bounding box center [79, 196] width 128 height 23
type textarea "Sounds like a process all right"
click at [135, 195] on jdiv at bounding box center [132, 195] width 13 height 13
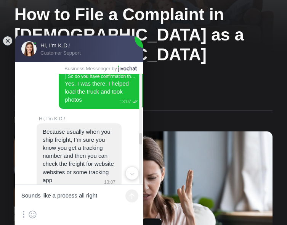
scroll to position [2028, 0]
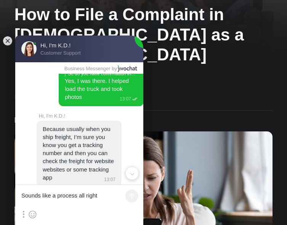
drag, startPoint x: 60, startPoint y: 93, endPoint x: 129, endPoint y: 117, distance: 73.7
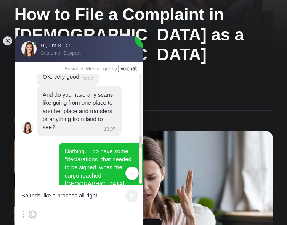
scroll to position [2149, 0]
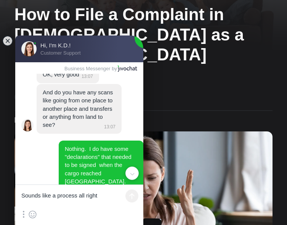
drag, startPoint x: 43, startPoint y: 115, endPoint x: 92, endPoint y: 128, distance: 50.3
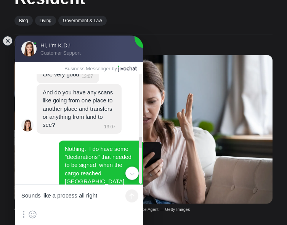
scroll to position [2187, 0]
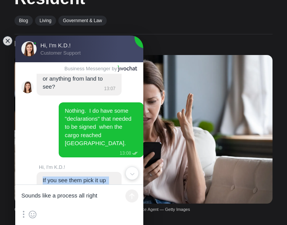
drag, startPoint x: 59, startPoint y: 110, endPoint x: 67, endPoint y: 114, distance: 9.8
drag, startPoint x: 59, startPoint y: 108, endPoint x: 67, endPoint y: 114, distance: 10.2
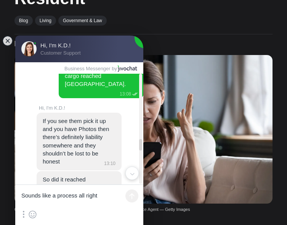
scroll to position [2262, 0]
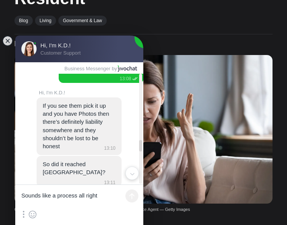
drag, startPoint x: 59, startPoint y: 110, endPoint x: 97, endPoint y: 127, distance: 41.0
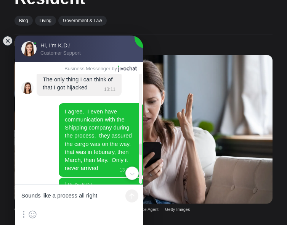
scroll to position [2399, 0]
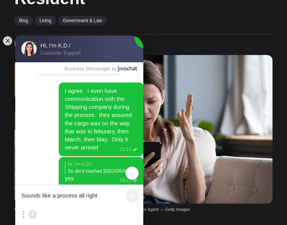
drag, startPoint x: 44, startPoint y: 78, endPoint x: 82, endPoint y: 112, distance: 51.1
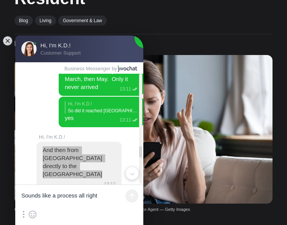
scroll to position [2437, 0]
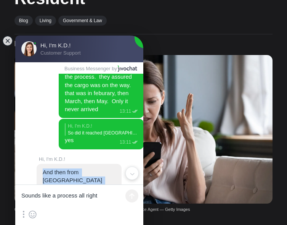
drag, startPoint x: 42, startPoint y: 144, endPoint x: 62, endPoint y: 160, distance: 26.0
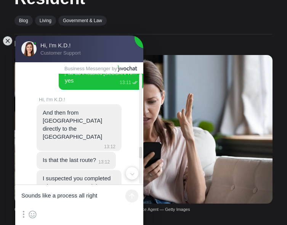
scroll to position [2508, 0]
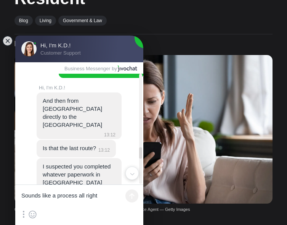
drag, startPoint x: 43, startPoint y: 144, endPoint x: 70, endPoint y: 126, distance: 32.9
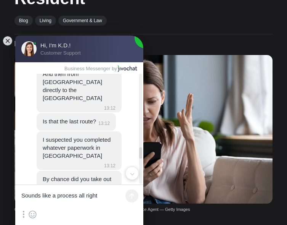
scroll to position [2546, 0]
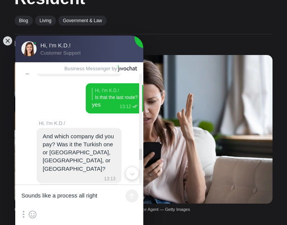
scroll to position [2684, 0]
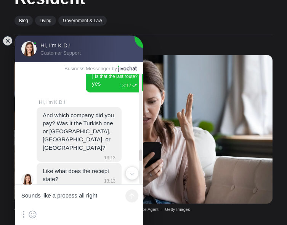
drag, startPoint x: 60, startPoint y: 85, endPoint x: 101, endPoint y: 129, distance: 60.2
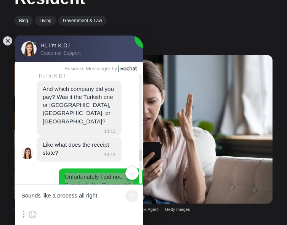
scroll to position [2722, 0]
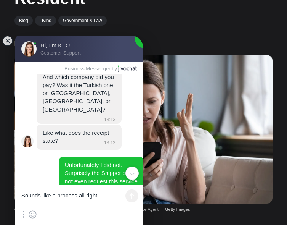
drag, startPoint x: 44, startPoint y: 126, endPoint x: 64, endPoint y: 159, distance: 39.6
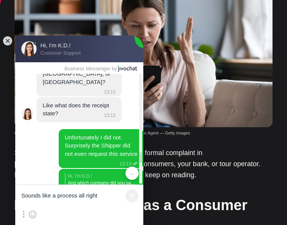
scroll to position [2760, 0]
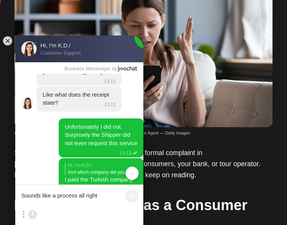
drag, startPoint x: 59, startPoint y: 142, endPoint x: 103, endPoint y: 153, distance: 45.3
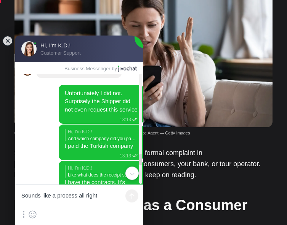
scroll to position [2836, 0]
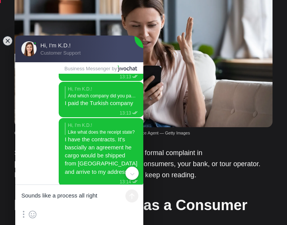
drag, startPoint x: 43, startPoint y: 105, endPoint x: 112, endPoint y: 176, distance: 99.0
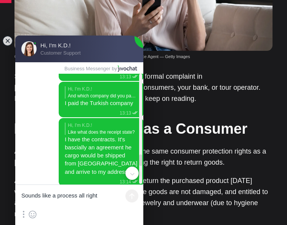
scroll to position [2913, 0]
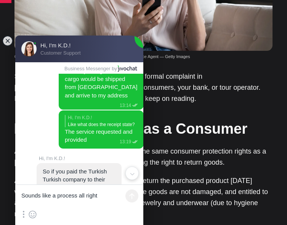
drag, startPoint x: 61, startPoint y: 122, endPoint x: 133, endPoint y: 145, distance: 75.7
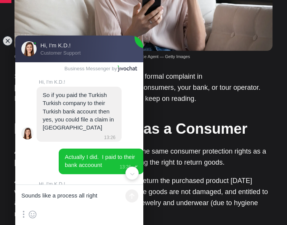
drag, startPoint x: 77, startPoint y: 120, endPoint x: 40, endPoint y: 89, distance: 47.9
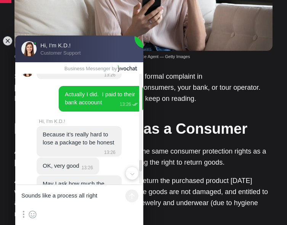
scroll to position [3065, 0]
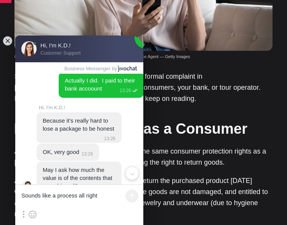
drag, startPoint x: 60, startPoint y: 85, endPoint x: 108, endPoint y: 100, distance: 50.8
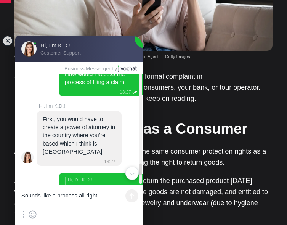
scroll to position [3203, 0]
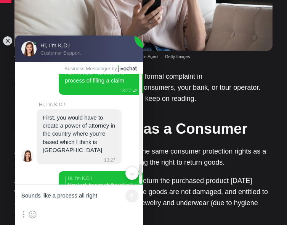
drag, startPoint x: 43, startPoint y: 132, endPoint x: 95, endPoint y: 93, distance: 64.9
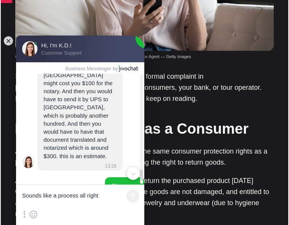
scroll to position [3396, 0]
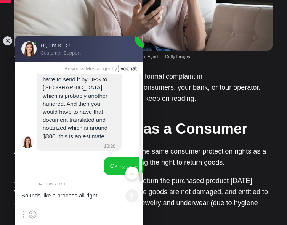
drag, startPoint x: 43, startPoint y: 132, endPoint x: 112, endPoint y: 147, distance: 70.2
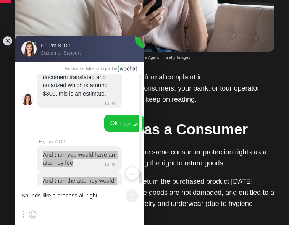
scroll to position [3473, 0]
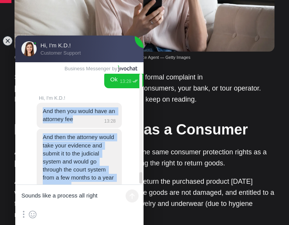
scroll to position [3486, 0]
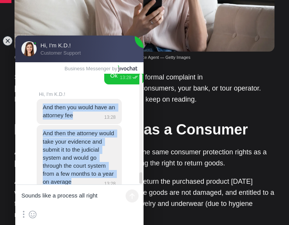
drag, startPoint x: 67, startPoint y: 164, endPoint x: 53, endPoint y: 153, distance: 18.2
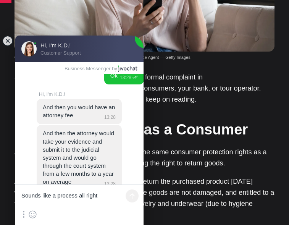
drag, startPoint x: 62, startPoint y: 163, endPoint x: 52, endPoint y: 119, distance: 45.4
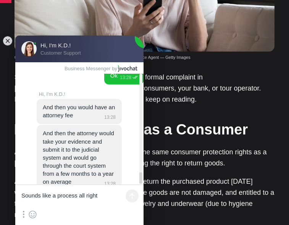
drag, startPoint x: 44, startPoint y: 111, endPoint x: 88, endPoint y: 170, distance: 73.5
click at [83, 193] on textarea "Sounds like a process all right" at bounding box center [79, 196] width 128 height 23
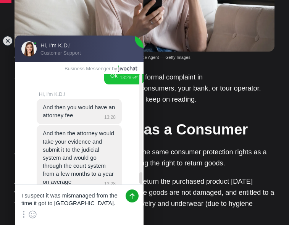
click at [93, 204] on textarea "I suspect it was mismanaged from the time it got to [GEOGRAPHIC_DATA]." at bounding box center [79, 196] width 128 height 23
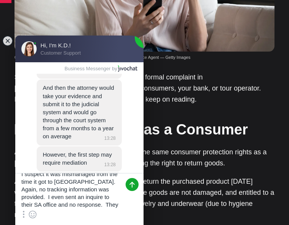
scroll to position [18, 0]
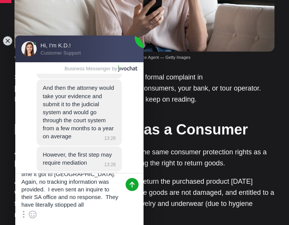
type textarea "I suspect it was mismanaged from the time it got to [GEOGRAPHIC_DATA]. Again, n…"
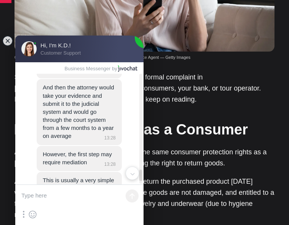
scroll to position [3533, 0]
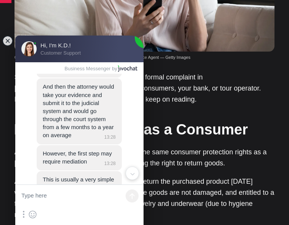
drag, startPoint x: 59, startPoint y: 152, endPoint x: 41, endPoint y: 137, distance: 23.3
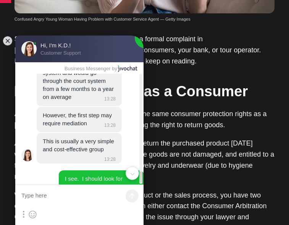
scroll to position [3609, 0]
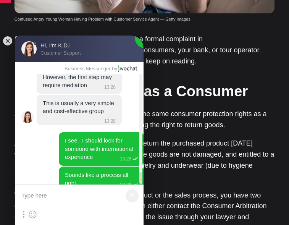
drag, startPoint x: 58, startPoint y: 99, endPoint x: 76, endPoint y: 134, distance: 39.6
drag, startPoint x: 76, startPoint y: 165, endPoint x: 59, endPoint y: 102, distance: 66.1
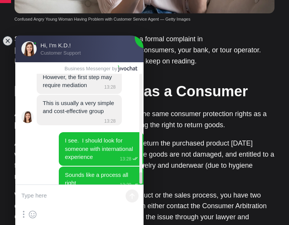
click at [89, 199] on textarea at bounding box center [79, 196] width 128 height 23
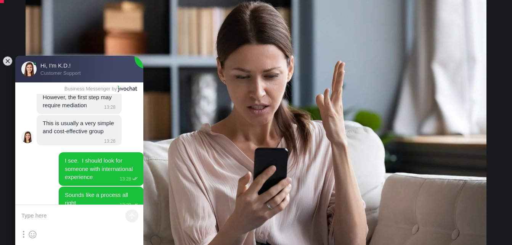
click at [48, 215] on textarea at bounding box center [79, 216] width 128 height 23
click at [42, 216] on textarea at bounding box center [79, 216] width 128 height 23
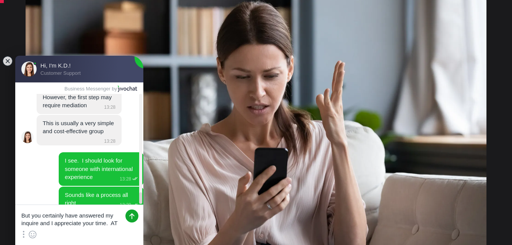
scroll to position [0, 0]
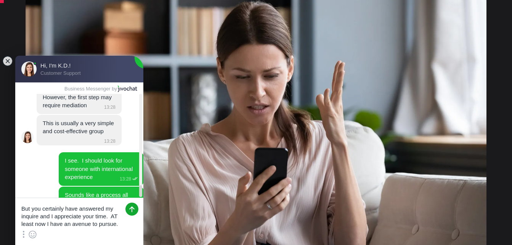
type textarea "But you certainly have answered my inquire and I appreciate your time. AT least…"
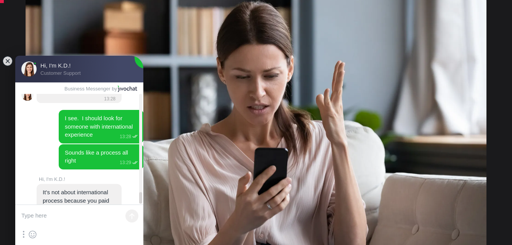
scroll to position [3660, 0]
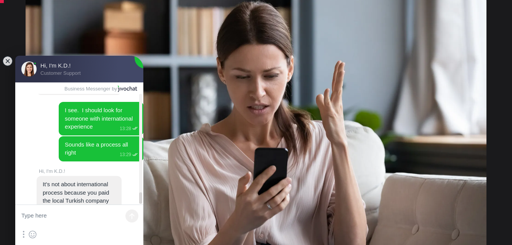
drag, startPoint x: 77, startPoint y: 184, endPoint x: 51, endPoint y: 154, distance: 39.5
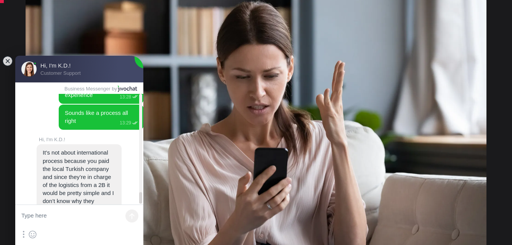
scroll to position [3699, 0]
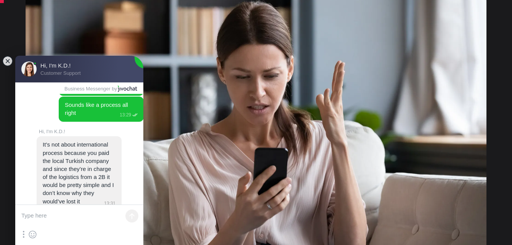
click at [44, 215] on textarea at bounding box center [79, 216] width 128 height 23
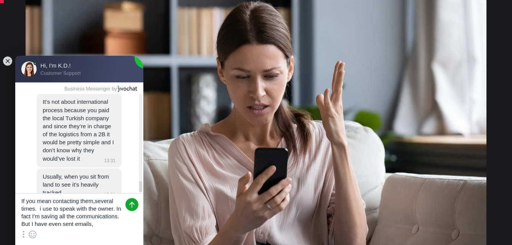
scroll to position [3745, 0]
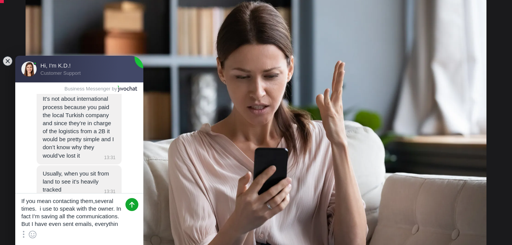
type textarea "If you mean contacting them,several times. i use to speak with the owner. In fa…"
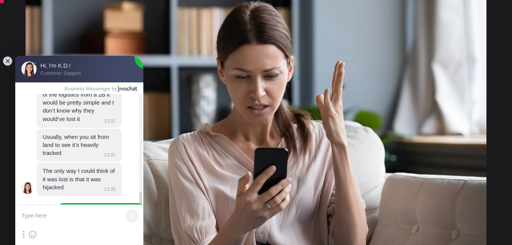
scroll to position [3803, 0]
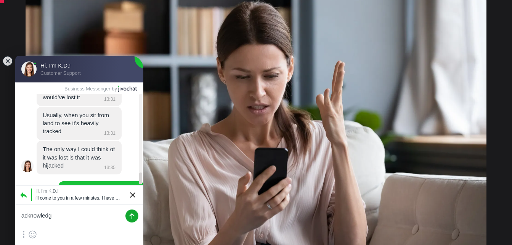
type textarea "acknowledge"
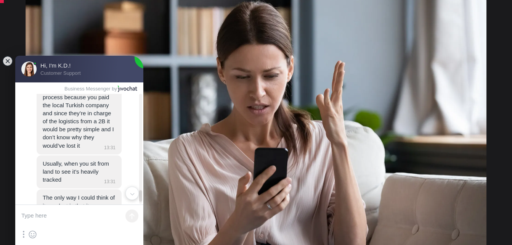
scroll to position [3758, 0]
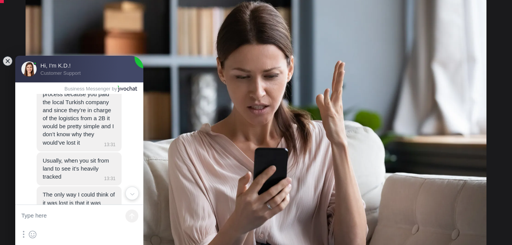
drag, startPoint x: 43, startPoint y: 117, endPoint x: 85, endPoint y: 161, distance: 61.0
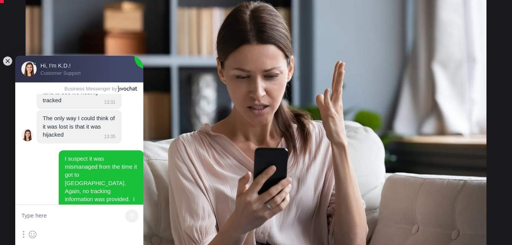
drag, startPoint x: 60, startPoint y: 145, endPoint x: 110, endPoint y: 186, distance: 64.8
click at [109, 209] on textarea at bounding box center [79, 216] width 128 height 23
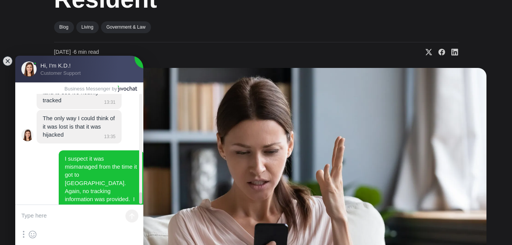
scroll to position [153, 0]
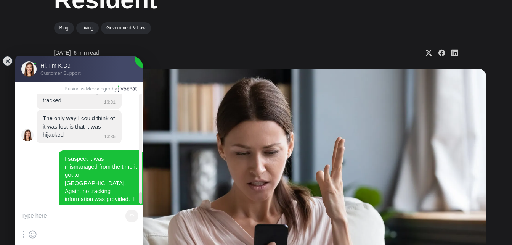
click at [52, 216] on textarea at bounding box center [79, 216] width 128 height 23
paste textarea "apply to the Turkish Ministry of Commerce's Consumer Arbitration Committees"
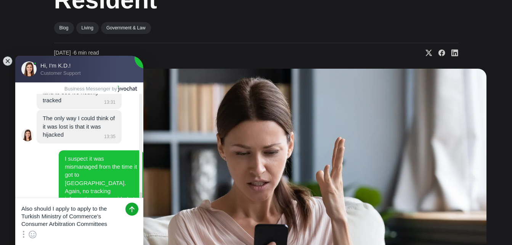
click at [97, 209] on textarea "Also should I apply to apply to the Turkish Ministry of Commerce's Consumer Arb…" at bounding box center [79, 213] width 128 height 30
type textarea "Also should I apply to the Turkish Ministry of Commerce's Consumer Arbitration …"
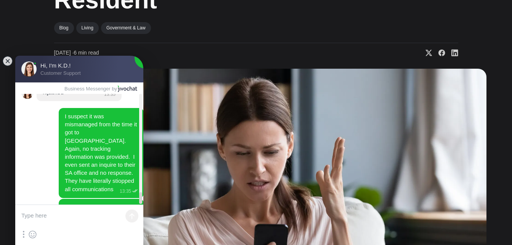
scroll to position [3882, 0]
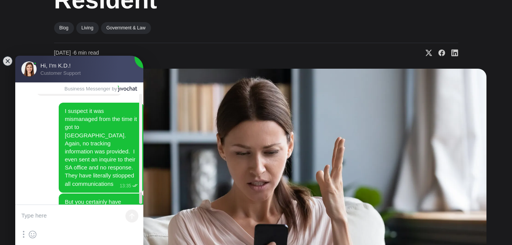
click at [75, 211] on textarea at bounding box center [79, 216] width 128 height 23
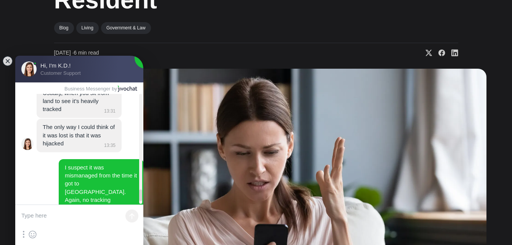
scroll to position [3768, 0]
